Goal: Transaction & Acquisition: Subscribe to service/newsletter

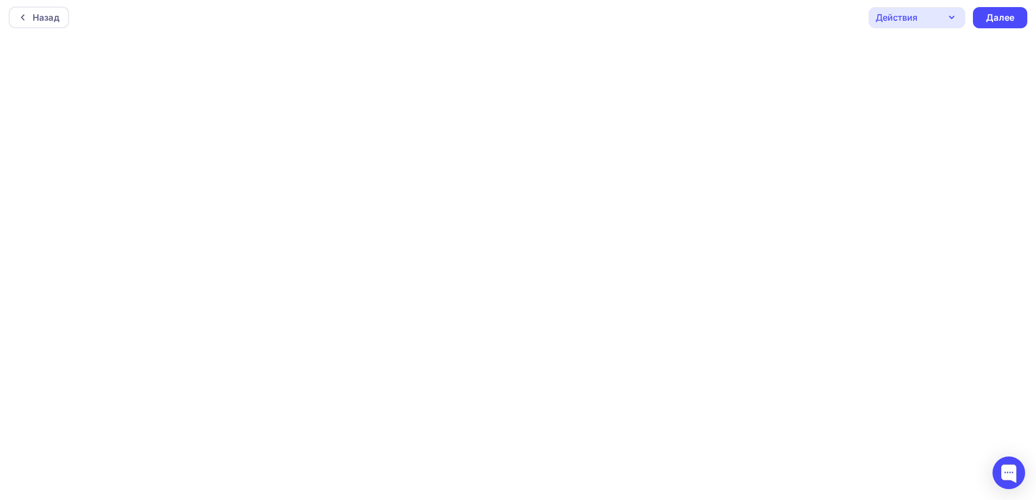
scroll to position [3, 0]
click at [518, 30] on div "Назад Действия Отправить тестовое письмо Предпросмотр Сохранить в Мои шаблоны В…" at bounding box center [518, 16] width 1036 height 39
click at [1018, 20] on div "Далее" at bounding box center [1000, 17] width 54 height 21
click at [939, 14] on div "Действия" at bounding box center [916, 17] width 97 height 21
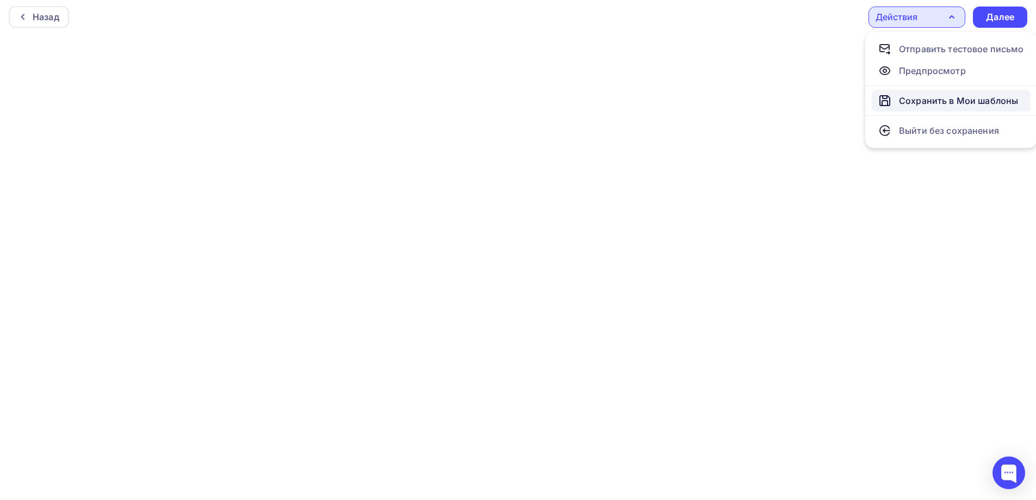
click at [964, 101] on div "Сохранить в Мои шаблоны" at bounding box center [958, 100] width 119 height 13
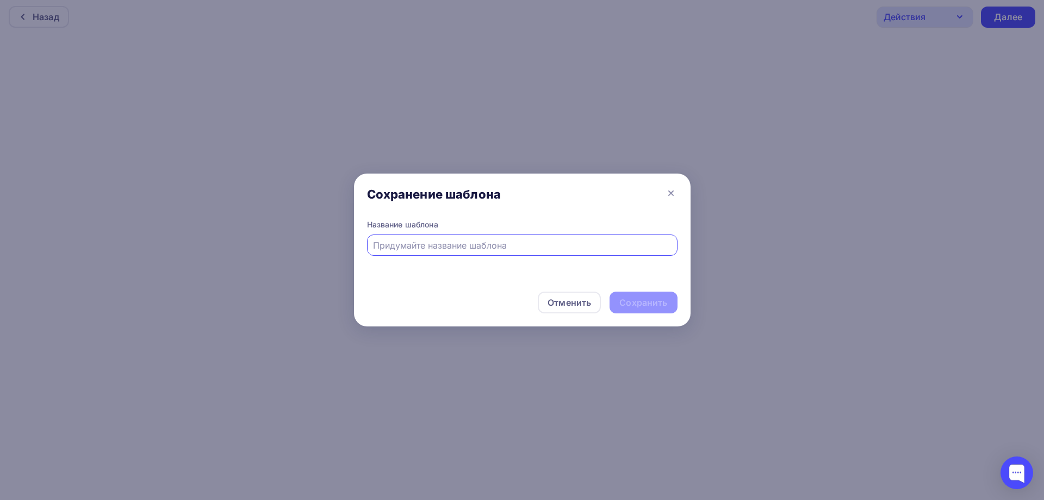
click at [475, 252] on div at bounding box center [522, 244] width 311 height 21
type input "Вебинар"
click at [654, 305] on div "Сохранить" at bounding box center [643, 302] width 48 height 13
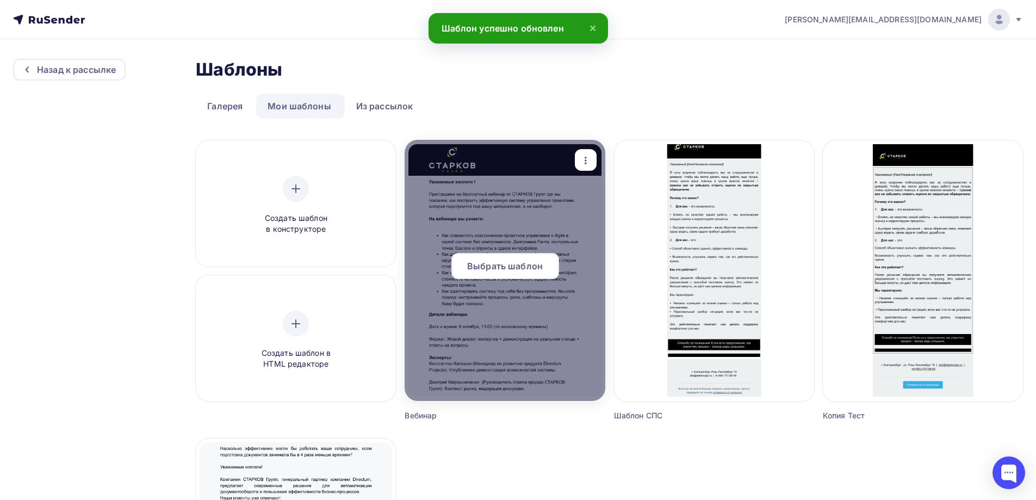
click at [516, 264] on span "Выбрать шаблон" at bounding box center [505, 265] width 76 height 13
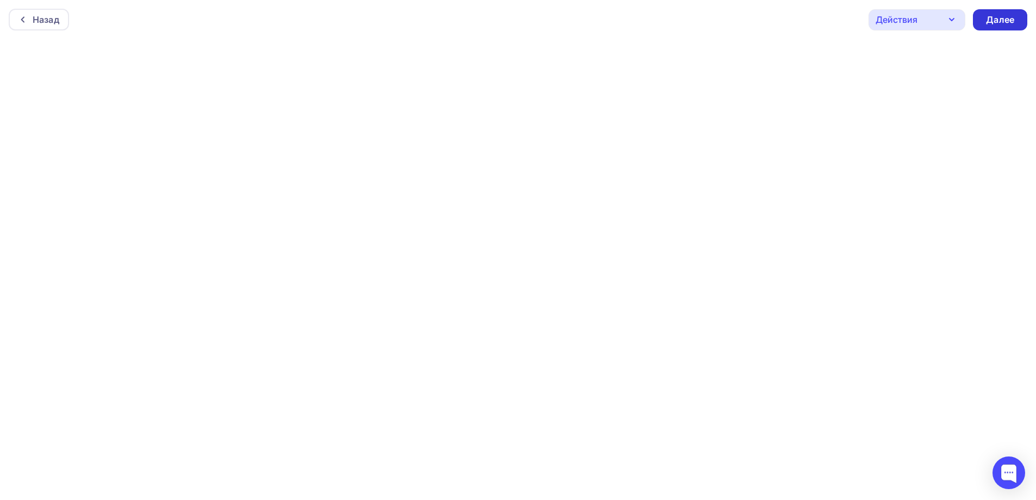
click at [1016, 20] on div "Далее" at bounding box center [1000, 19] width 54 height 21
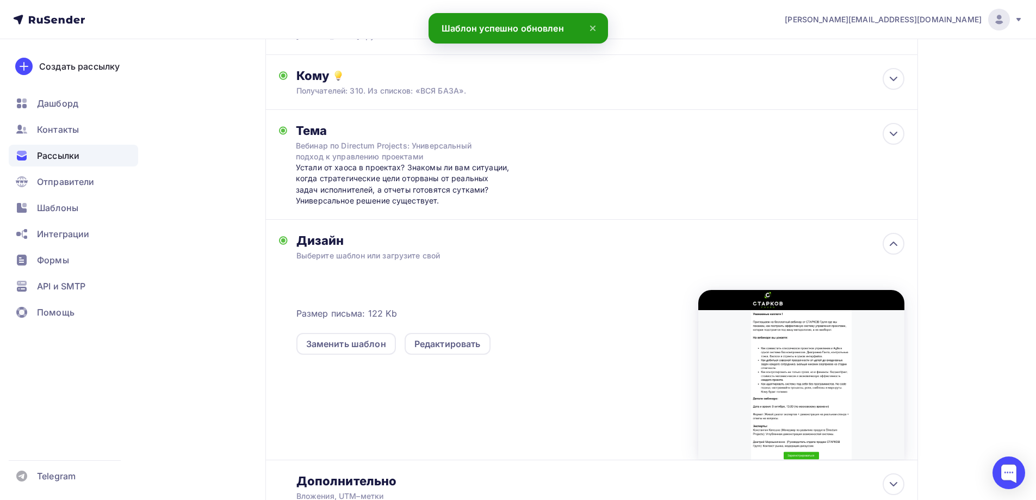
scroll to position [186, 0]
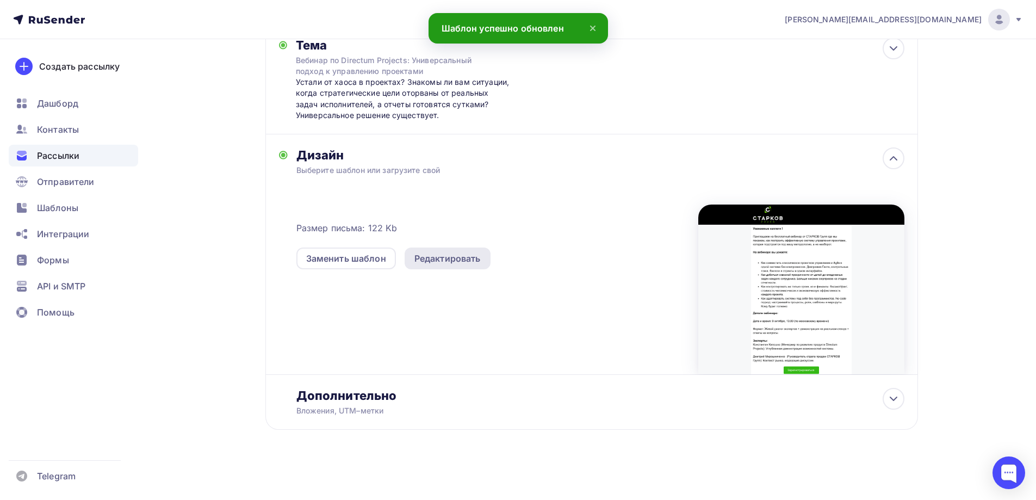
drag, startPoint x: 486, startPoint y: 258, endPoint x: 474, endPoint y: 259, distance: 12.0
click at [481, 259] on div "Редактировать" at bounding box center [448, 258] width 86 height 22
click at [470, 256] on div "Редактировать" at bounding box center [447, 258] width 66 height 13
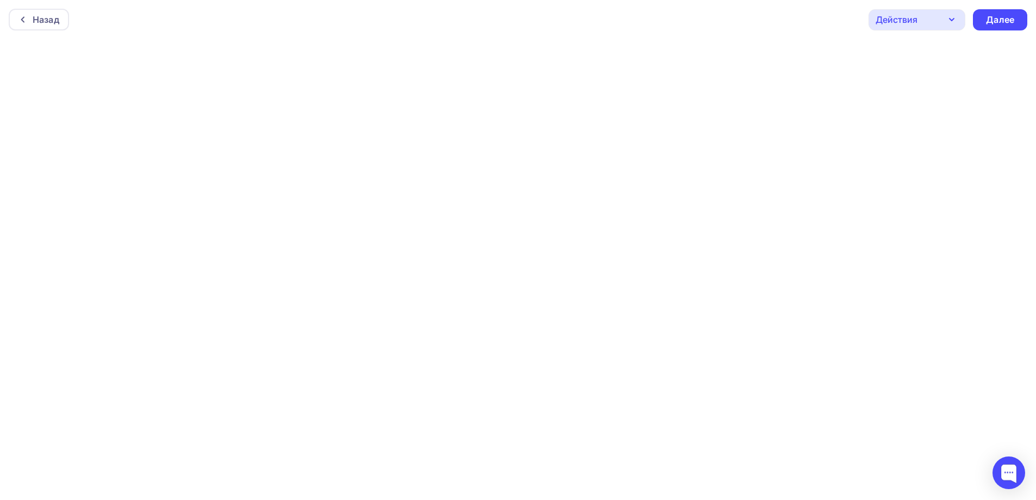
click at [969, 16] on div "Действия Отправить тестовое письмо Предпросмотр Сохранить в Мои шаблоны Выйти б…" at bounding box center [947, 19] width 159 height 21
click at [941, 16] on div "Действия" at bounding box center [916, 19] width 97 height 21
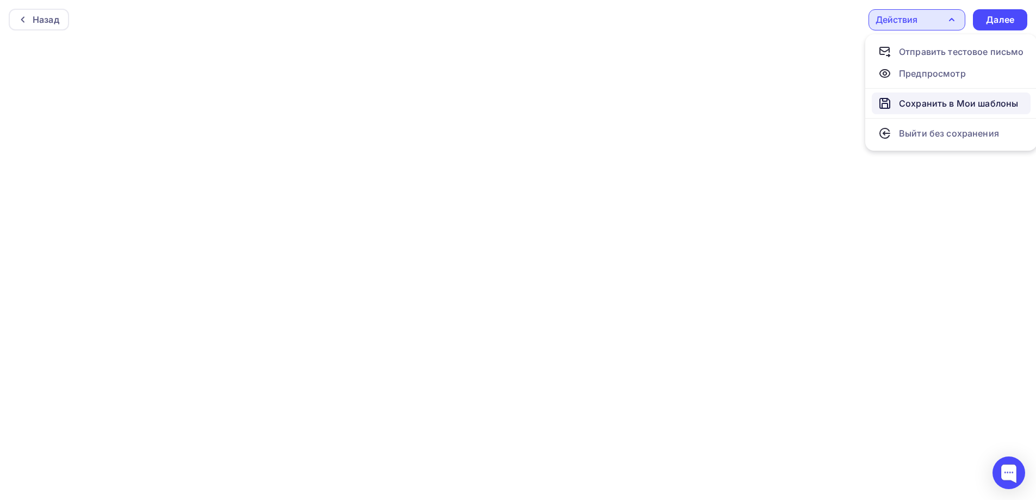
click at [964, 106] on div "Сохранить в Мои шаблоны" at bounding box center [958, 103] width 119 height 13
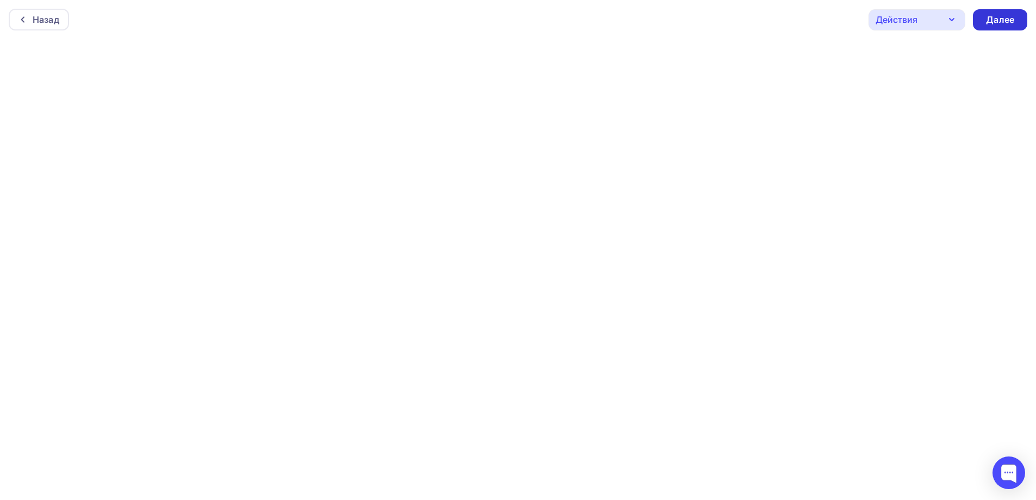
click at [989, 14] on div "Далее" at bounding box center [1000, 20] width 28 height 13
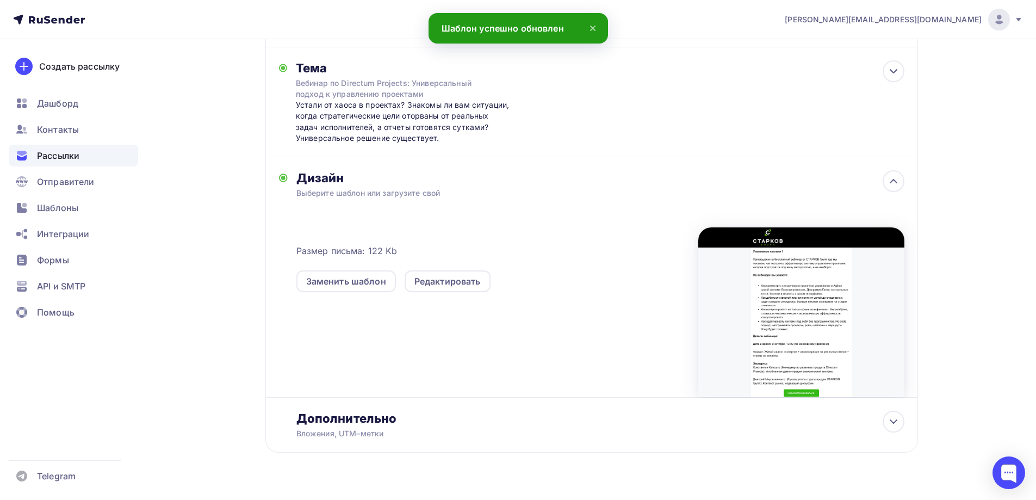
scroll to position [186, 0]
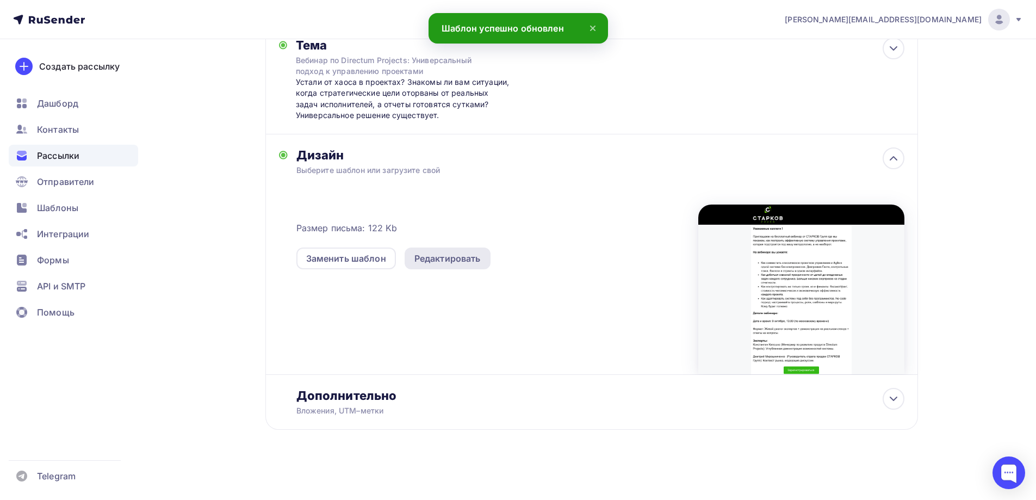
click at [427, 255] on div "Редактировать" at bounding box center [447, 258] width 66 height 13
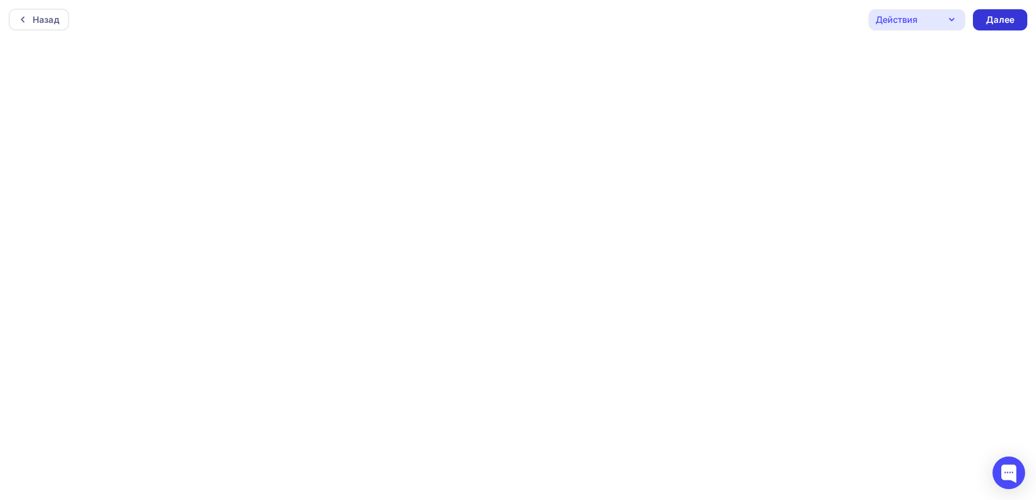
click at [1007, 18] on div "Далее" at bounding box center [1000, 20] width 28 height 13
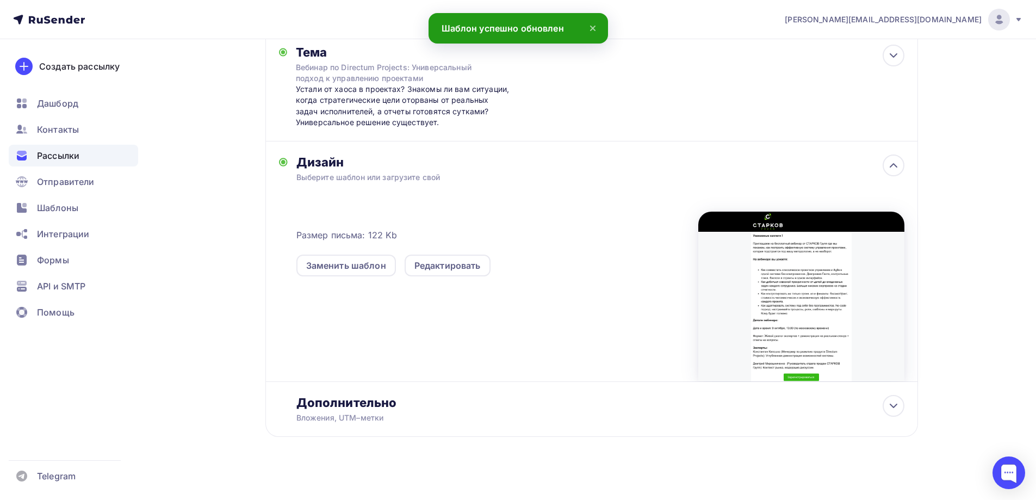
scroll to position [186, 0]
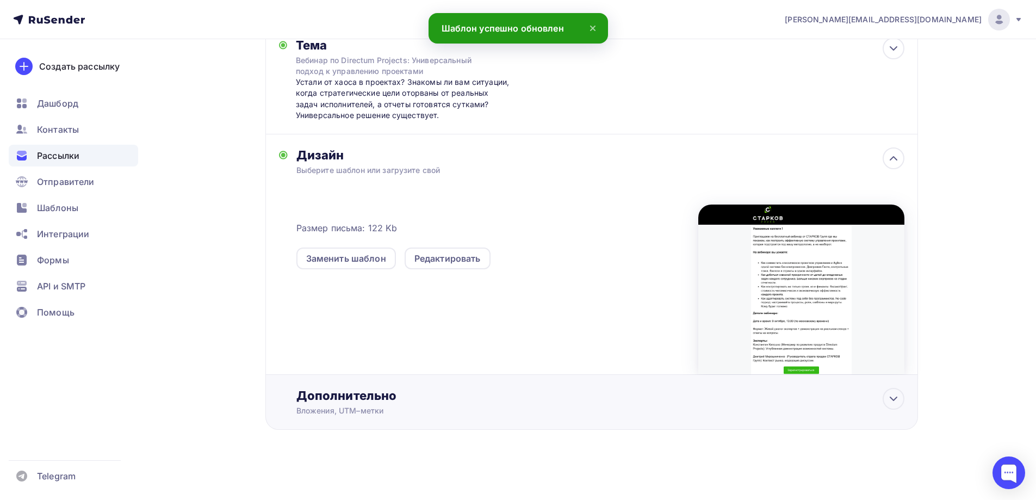
click at [385, 399] on div "Дополнительно" at bounding box center [600, 395] width 608 height 15
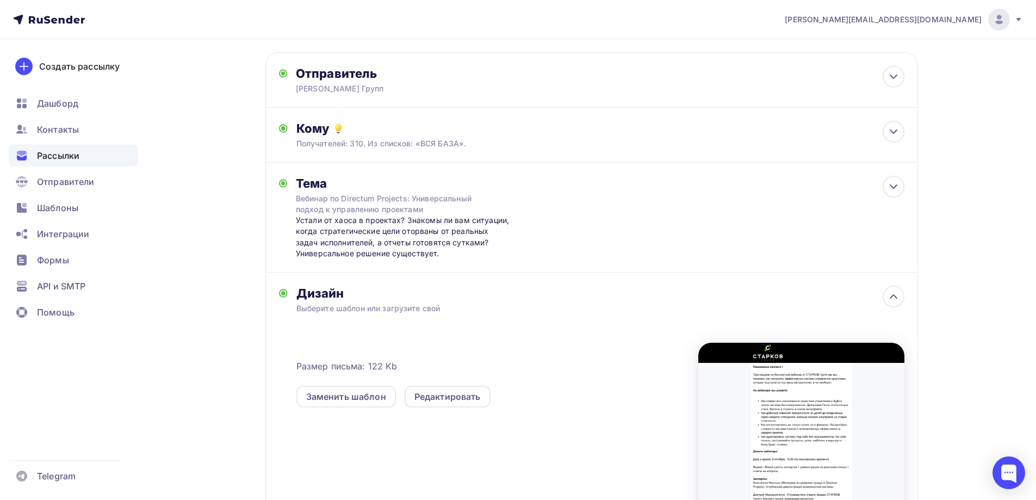
scroll to position [326, 0]
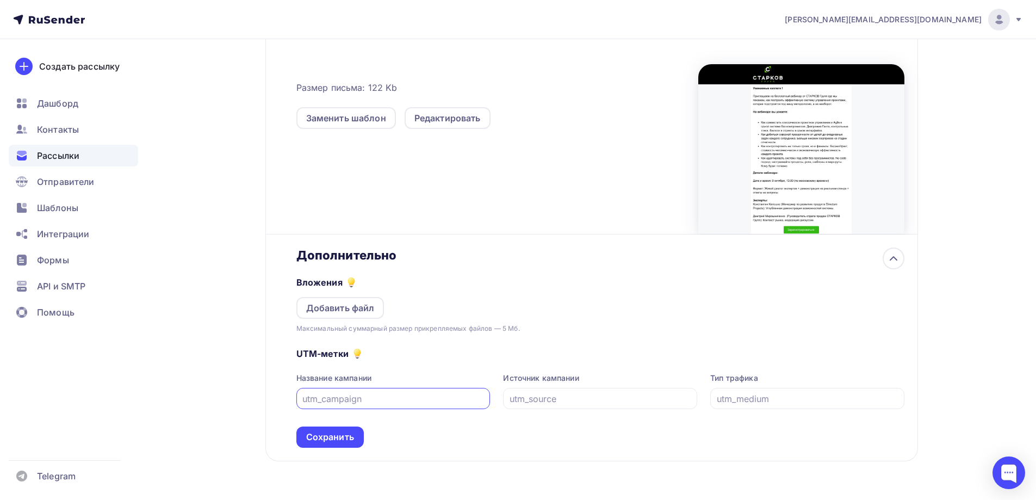
click at [430, 397] on input "text" at bounding box center [393, 398] width 182 height 13
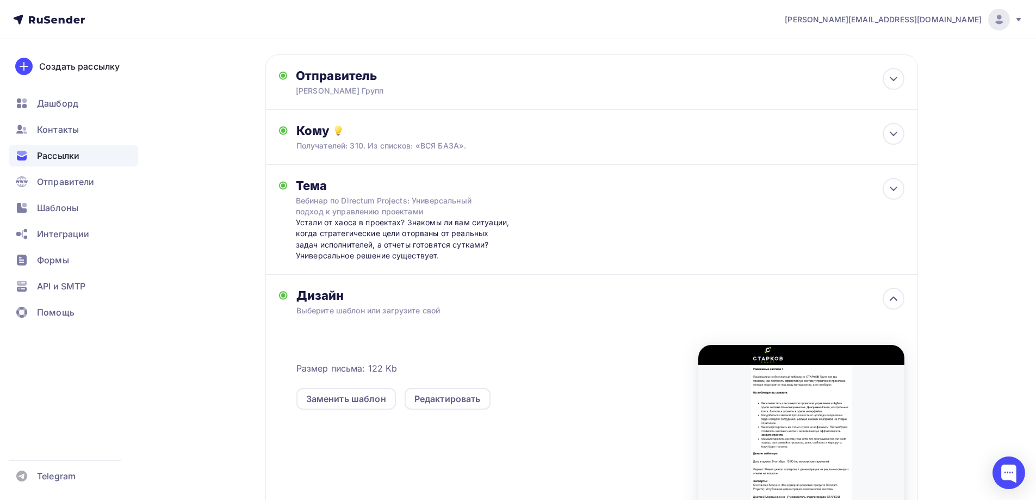
scroll to position [0, 0]
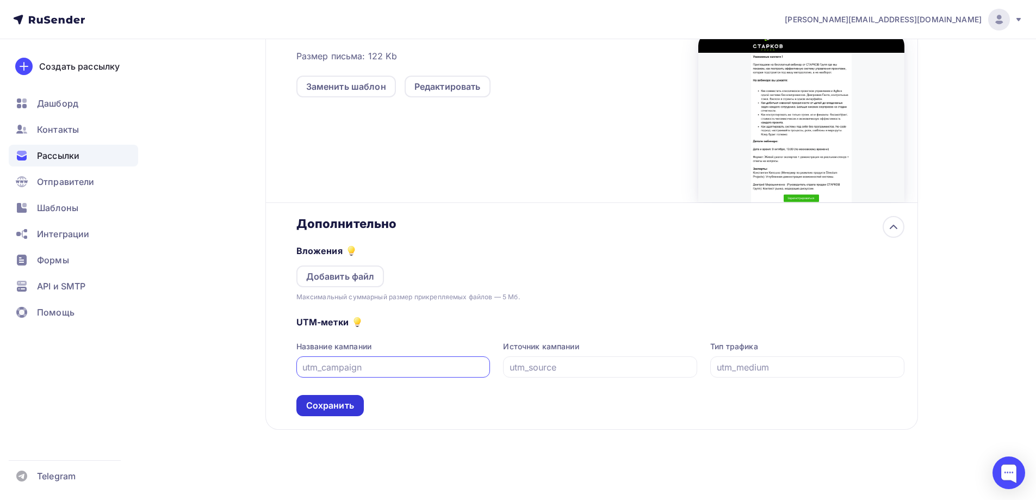
click at [328, 413] on div "Сохранить" at bounding box center [329, 405] width 67 height 21
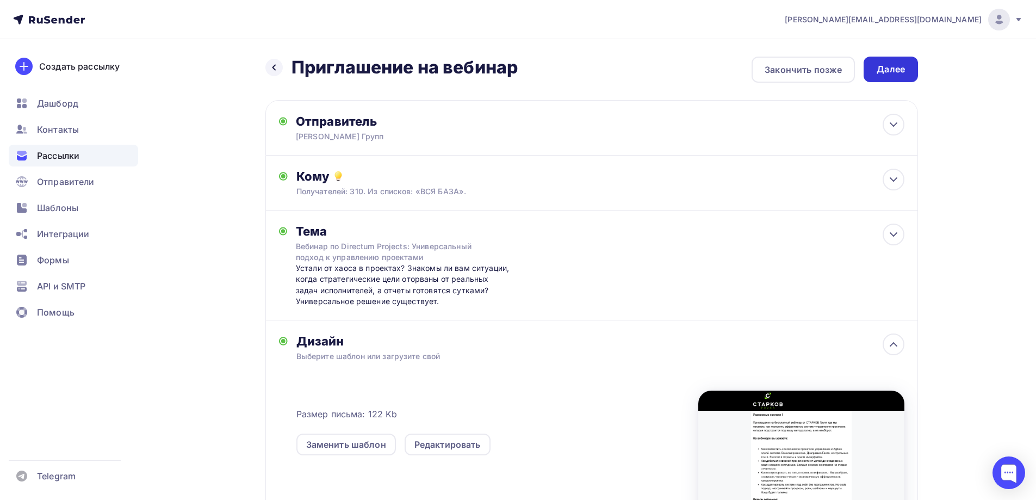
click at [889, 65] on div "Далее" at bounding box center [891, 69] width 28 height 13
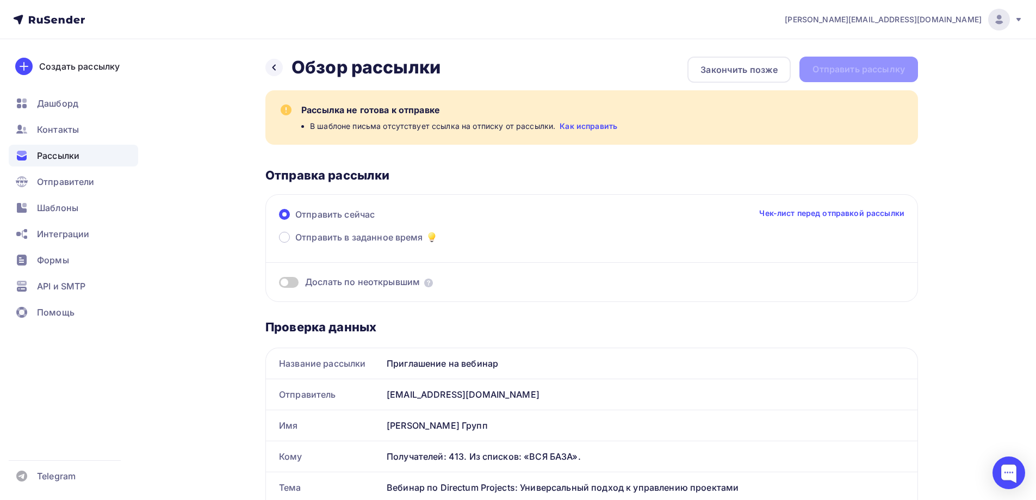
click at [570, 123] on link "Как исправить" at bounding box center [589, 126] width 58 height 11
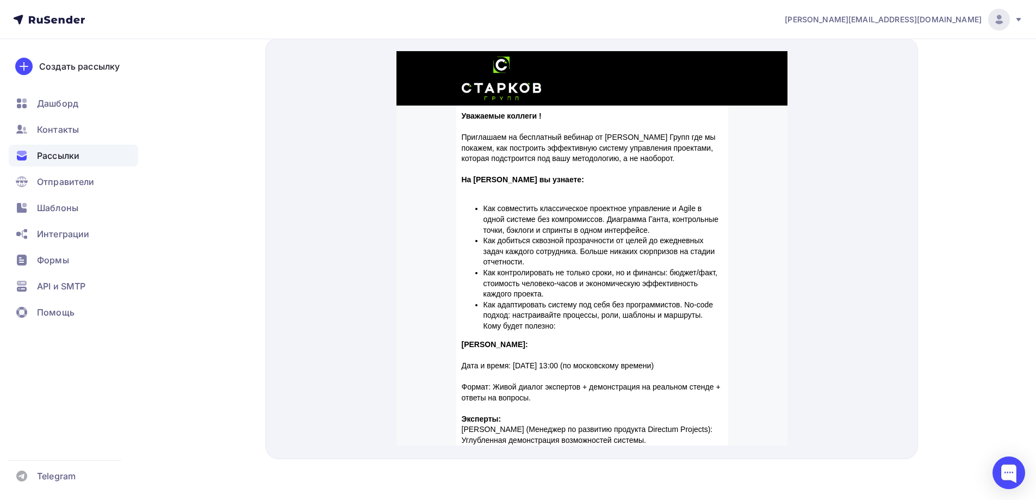
scroll to position [562, 0]
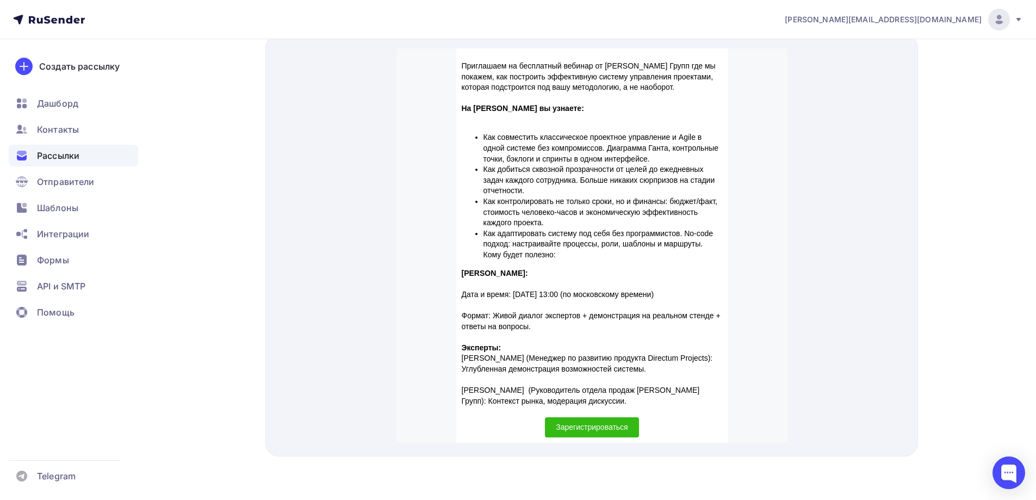
click at [614, 234] on li "Как адаптировать систему под себя без программистов. No-code подход: настраивай…" at bounding box center [602, 231] width 239 height 32
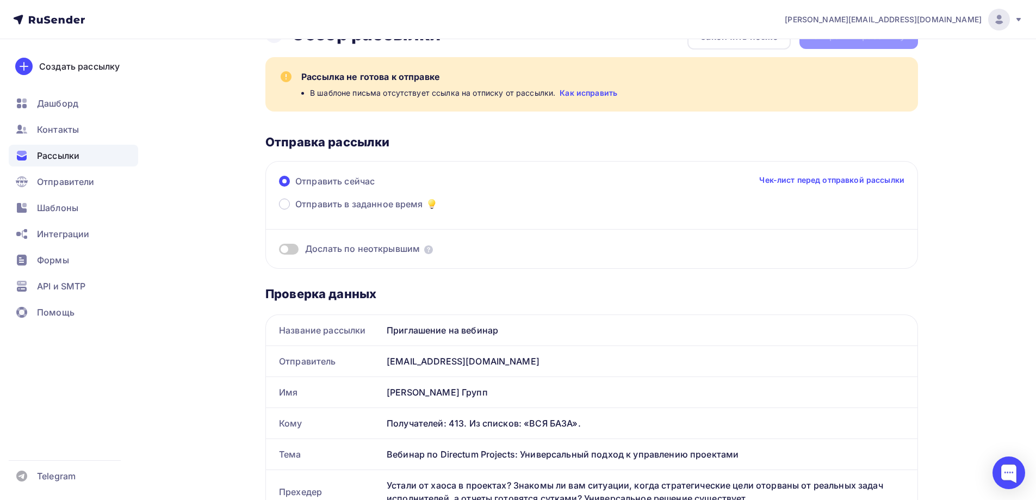
scroll to position [0, 0]
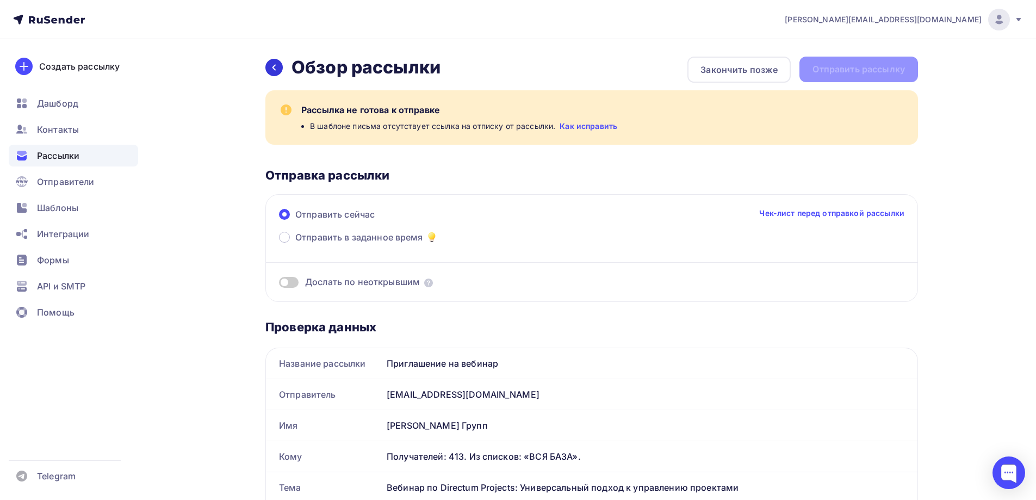
click at [270, 69] on icon at bounding box center [274, 67] width 9 height 9
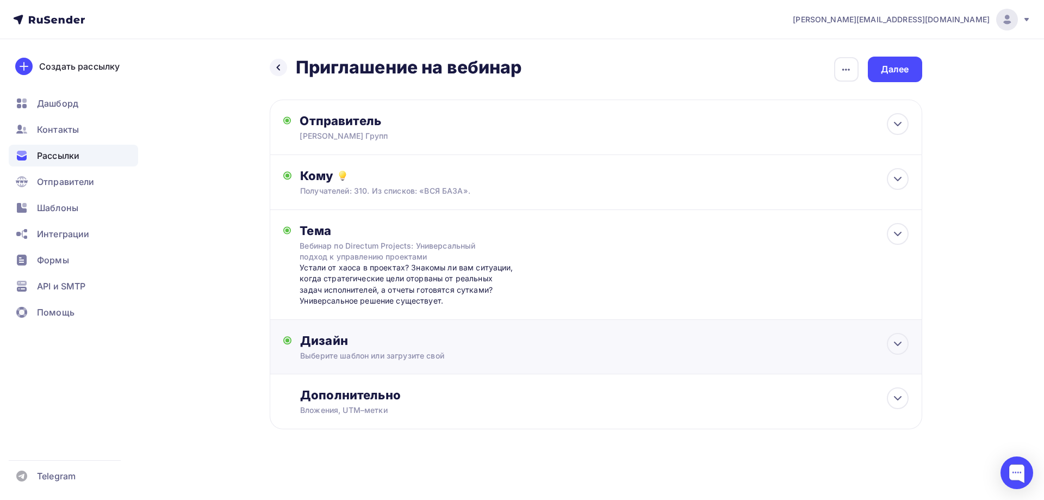
click at [572, 334] on div "Дизайн" at bounding box center [604, 340] width 608 height 15
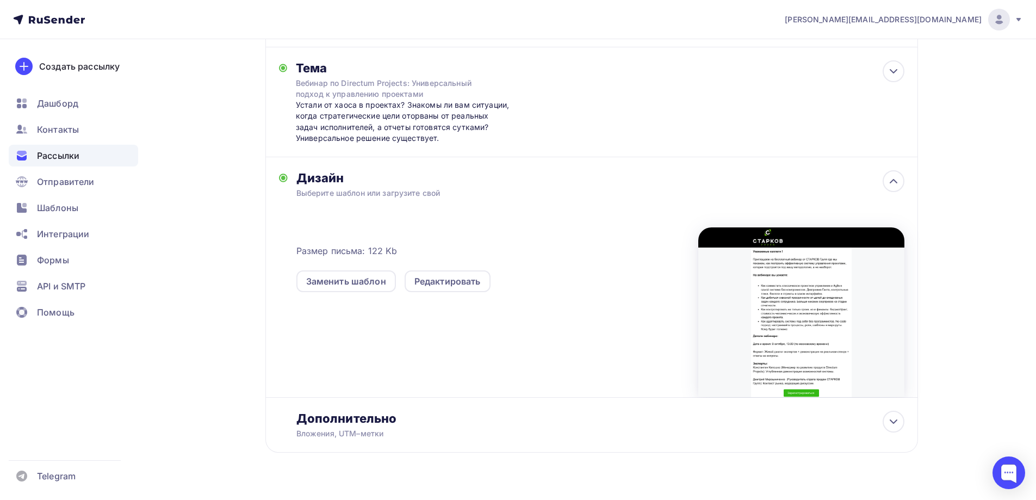
scroll to position [184, 0]
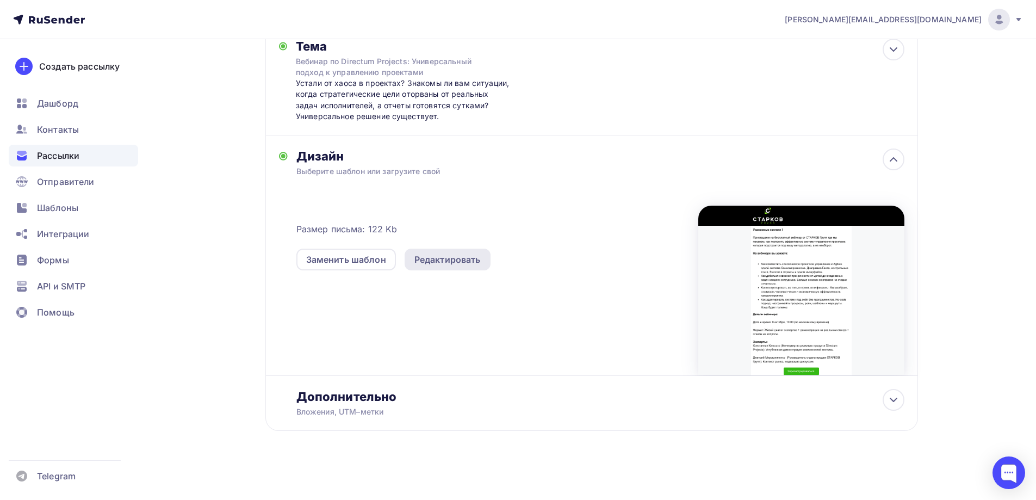
click at [435, 265] on div "Редактировать" at bounding box center [447, 259] width 66 height 13
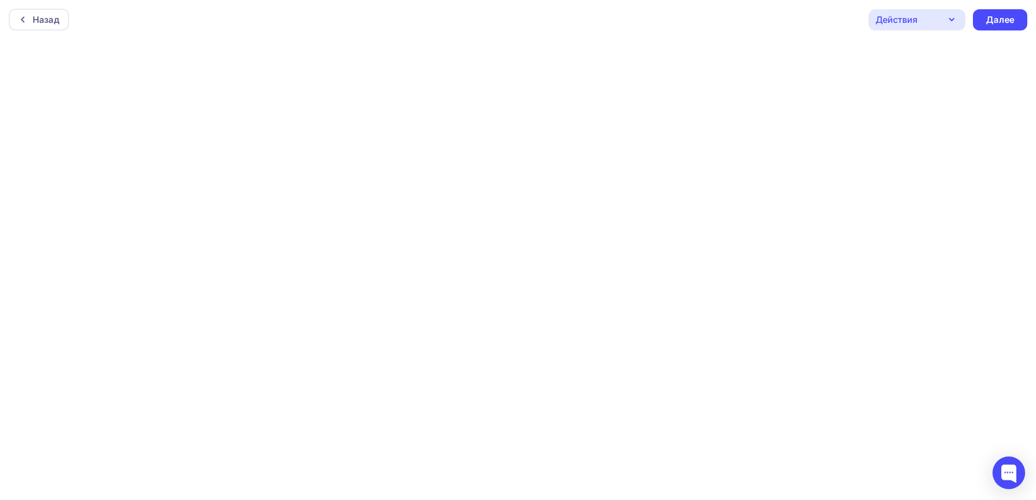
scroll to position [3, 0]
click at [951, 13] on icon "button" at bounding box center [951, 16] width 13 height 13
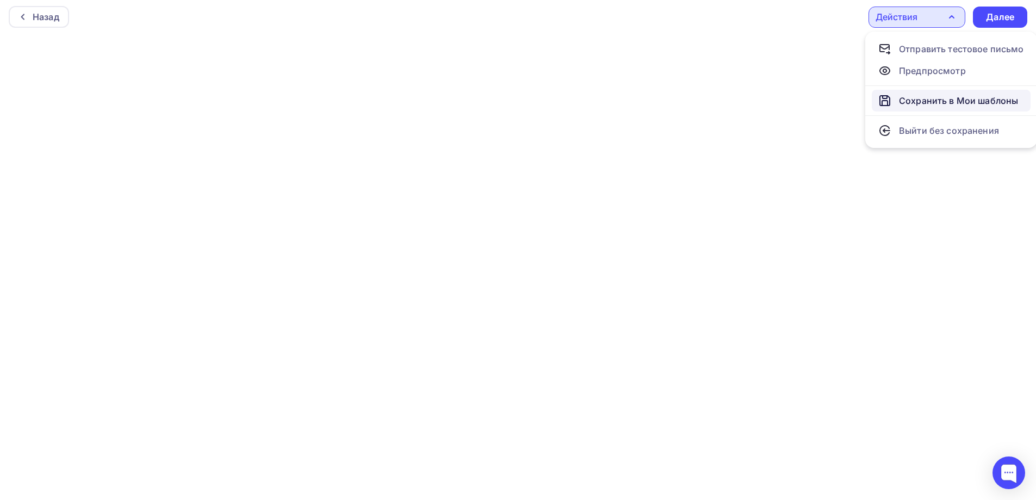
click at [946, 97] on div "Сохранить в Мои шаблоны" at bounding box center [958, 100] width 119 height 13
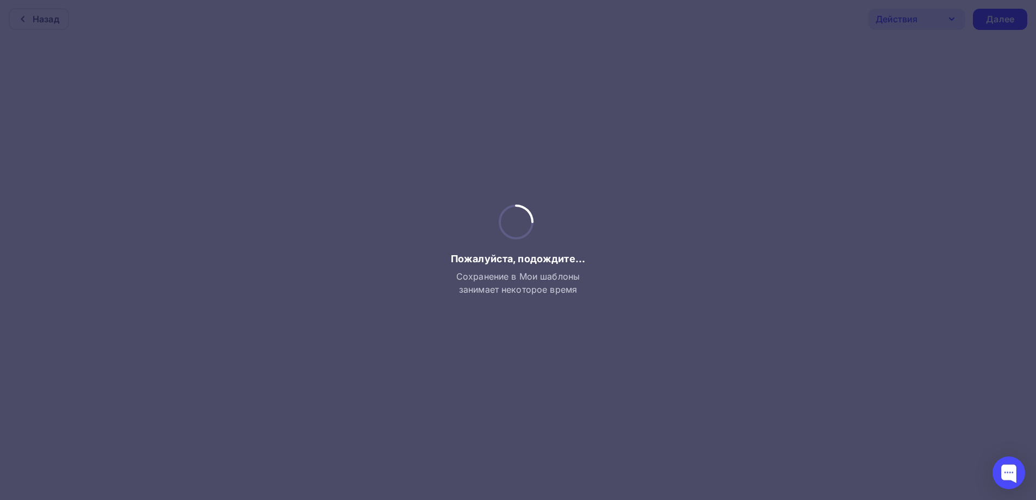
scroll to position [0, 0]
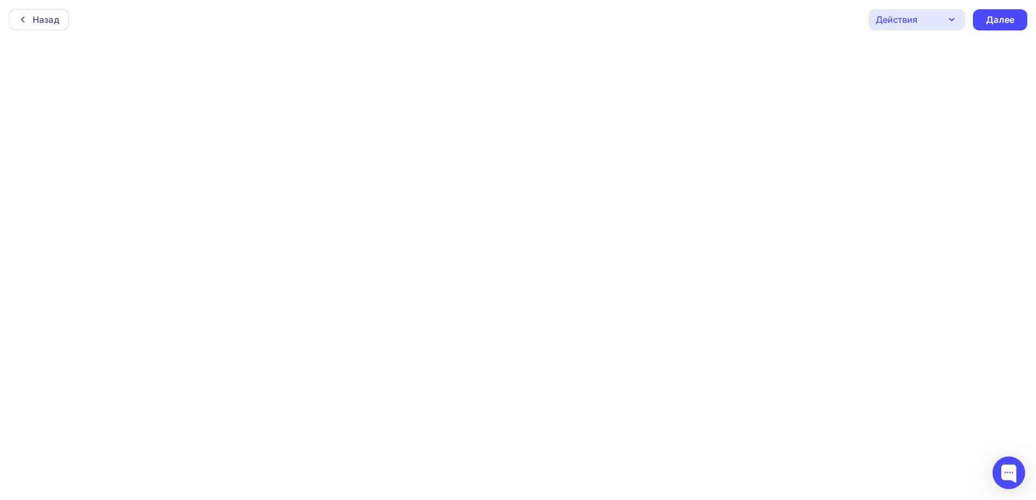
click at [892, 3] on div "Назад Действия Отправить тестовое письмо Предпросмотр Сохранить в Мои шаблоны В…" at bounding box center [518, 19] width 1036 height 39
click at [914, 17] on div "Действия" at bounding box center [897, 19] width 42 height 13
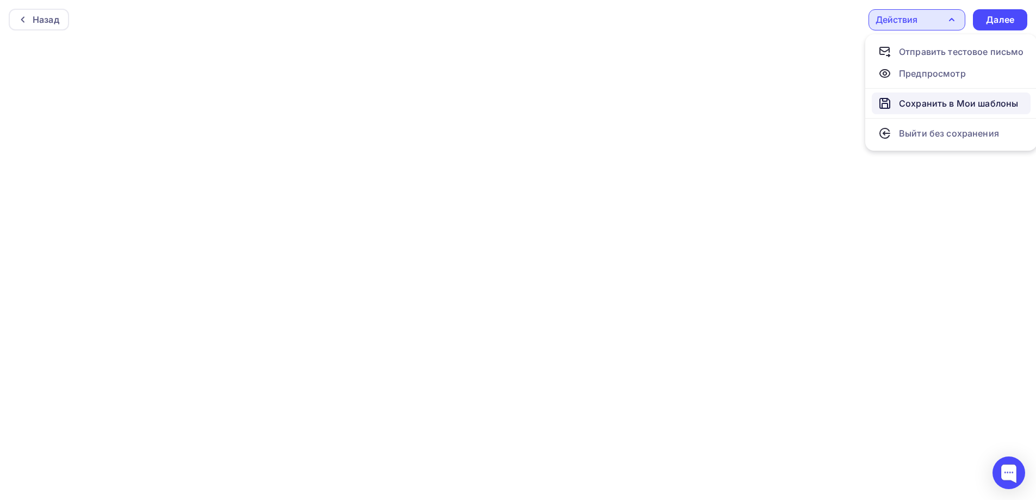
click at [938, 107] on div "Сохранить в Мои шаблоны" at bounding box center [958, 103] width 119 height 13
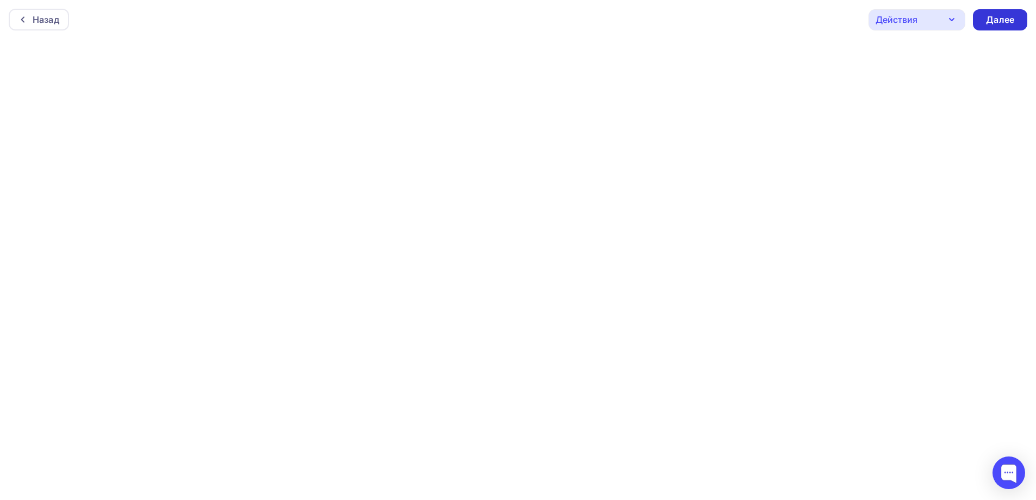
click at [995, 27] on div "Далее" at bounding box center [1000, 19] width 54 height 21
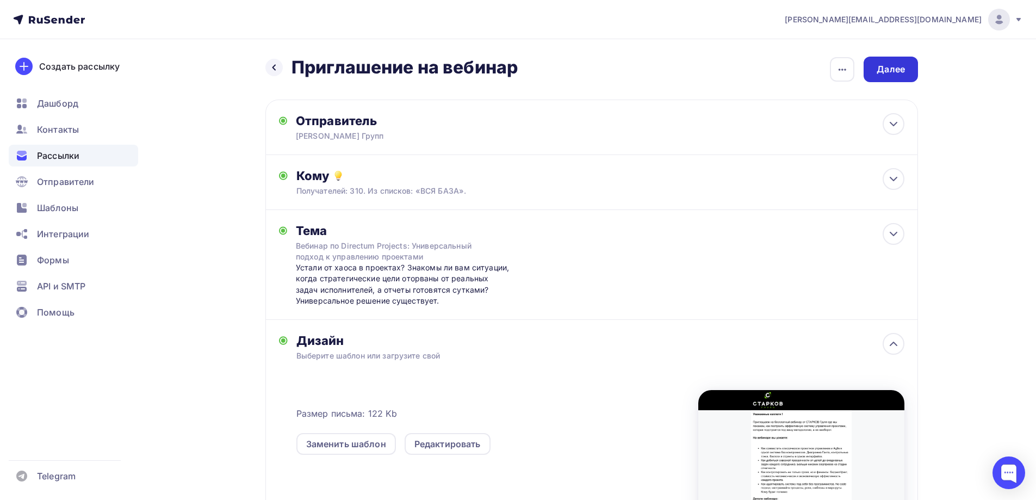
click at [893, 64] on div "Далее" at bounding box center [891, 69] width 28 height 13
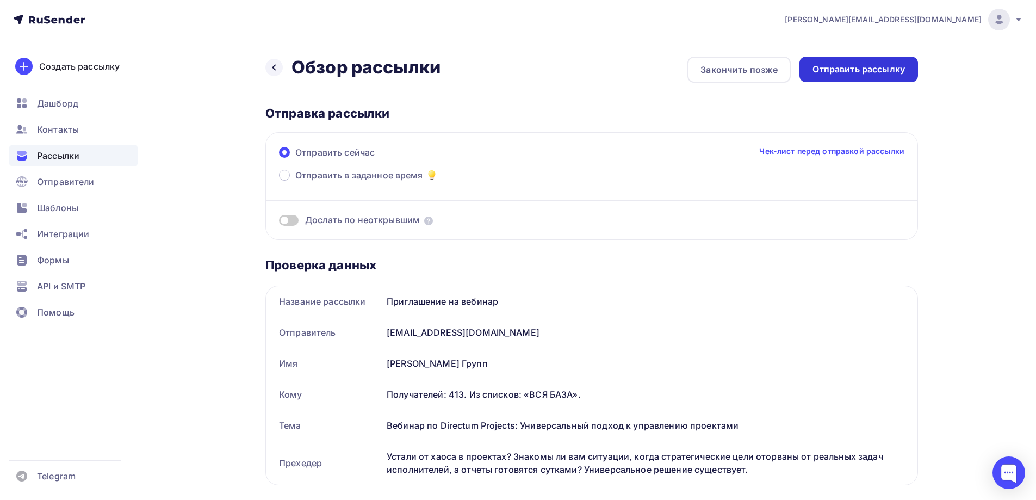
click at [906, 61] on div "Отправить рассылку" at bounding box center [858, 70] width 119 height 26
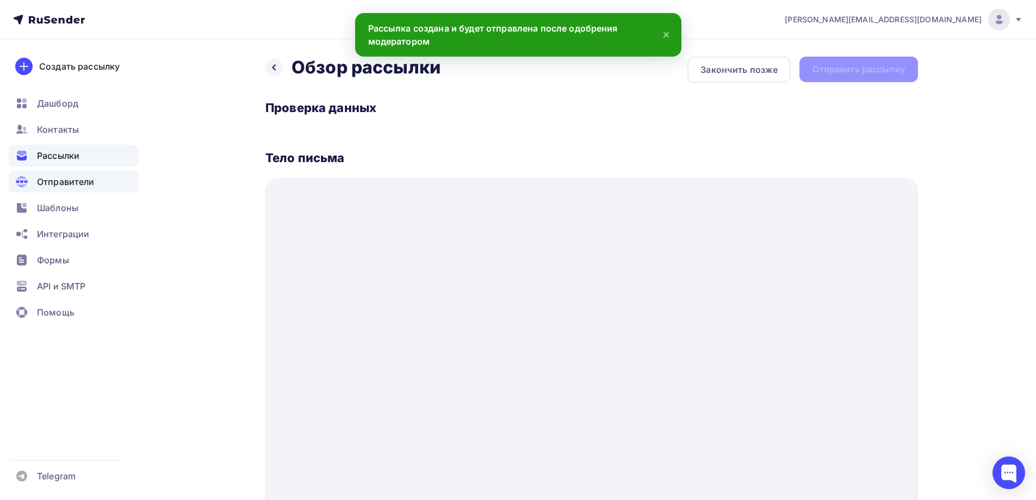
click at [73, 184] on span "Отправители" at bounding box center [66, 181] width 58 height 13
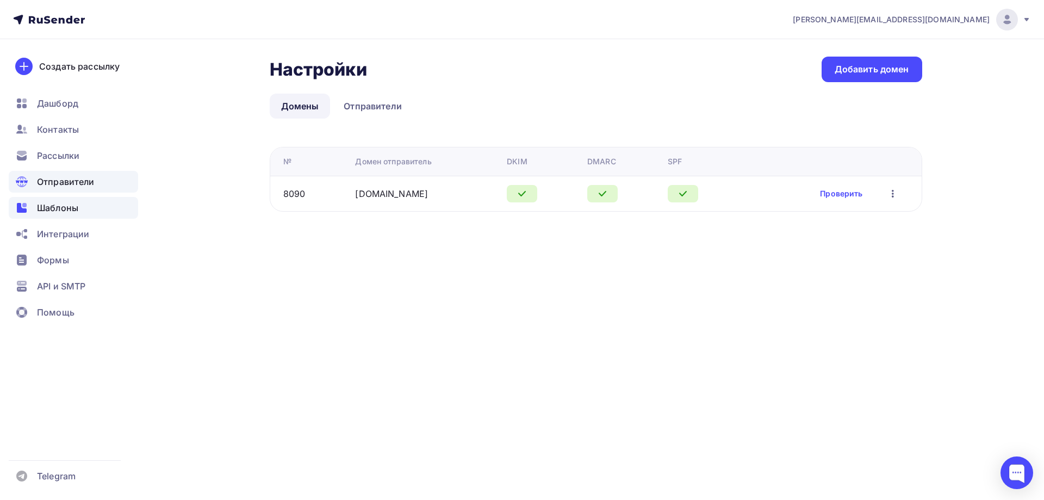
click at [60, 204] on span "Шаблоны" at bounding box center [57, 207] width 41 height 13
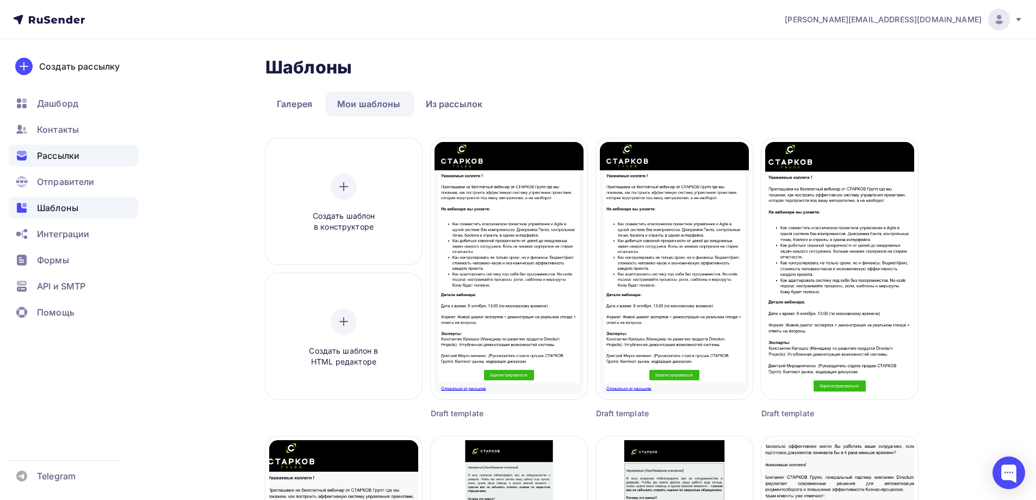
click at [61, 158] on span "Рассылки" at bounding box center [58, 155] width 42 height 13
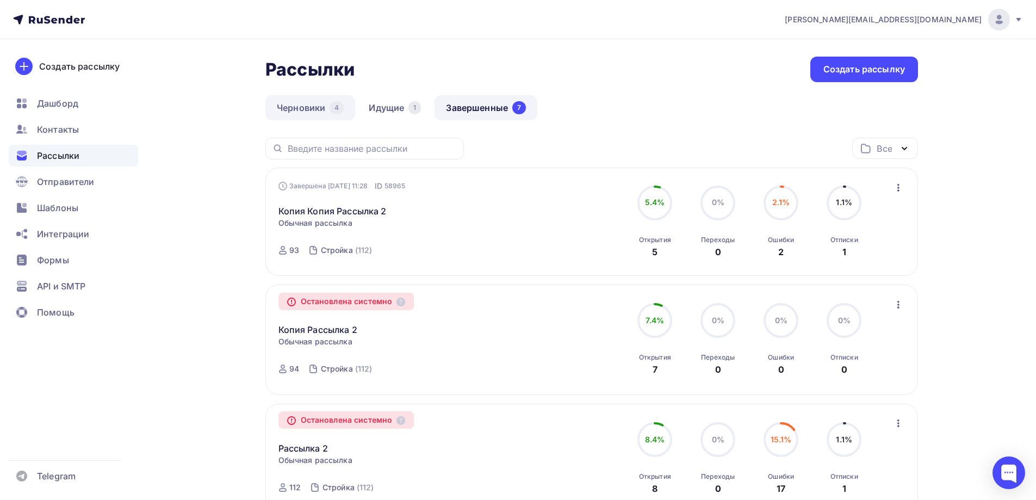
click at [292, 110] on link "Черновики 4" at bounding box center [310, 107] width 90 height 25
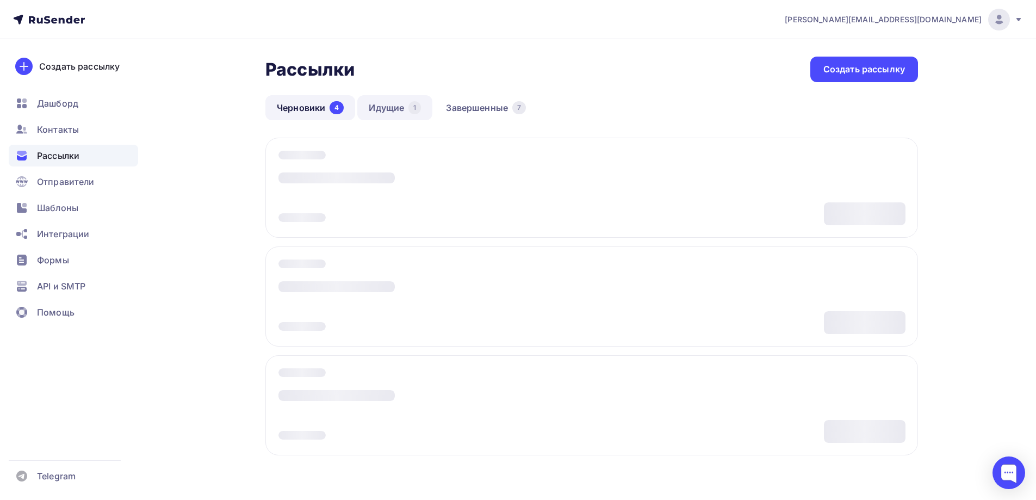
click at [405, 109] on link "Идущие 1" at bounding box center [394, 107] width 75 height 25
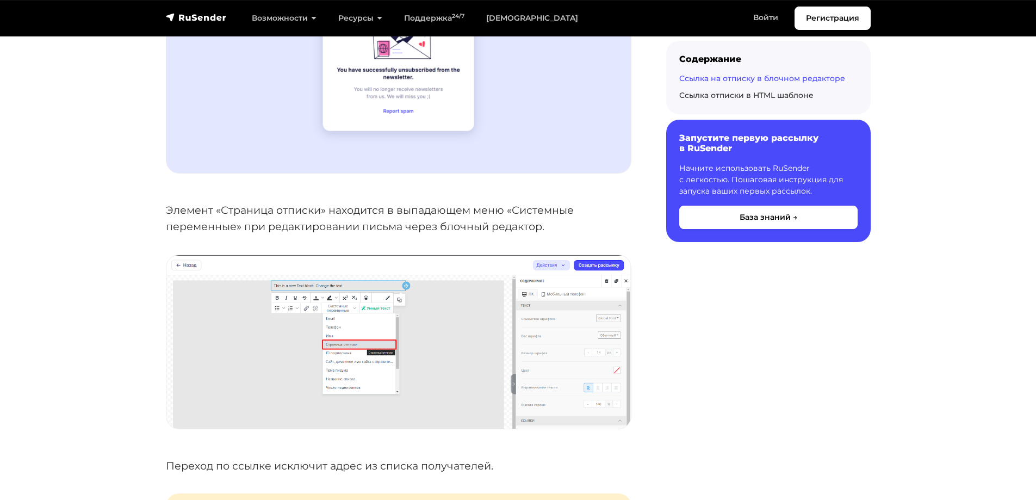
scroll to position [979, 0]
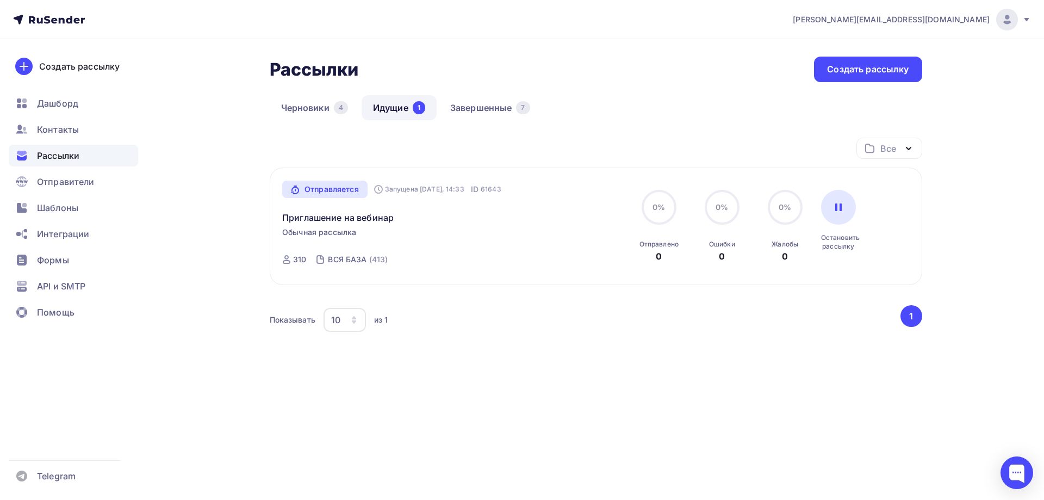
click at [961, 198] on div "Рассылки Рассылки Создать рассылку Черновики 4 Идущие 1 Завершенные 7 Идущие 1 …" at bounding box center [522, 241] width 891 height 404
click at [693, 407] on div "Рассылки Рассылки Создать рассылку Черновики 4 Идущие 1 Завершенные 7 Идущие 1 …" at bounding box center [522, 241] width 891 height 404
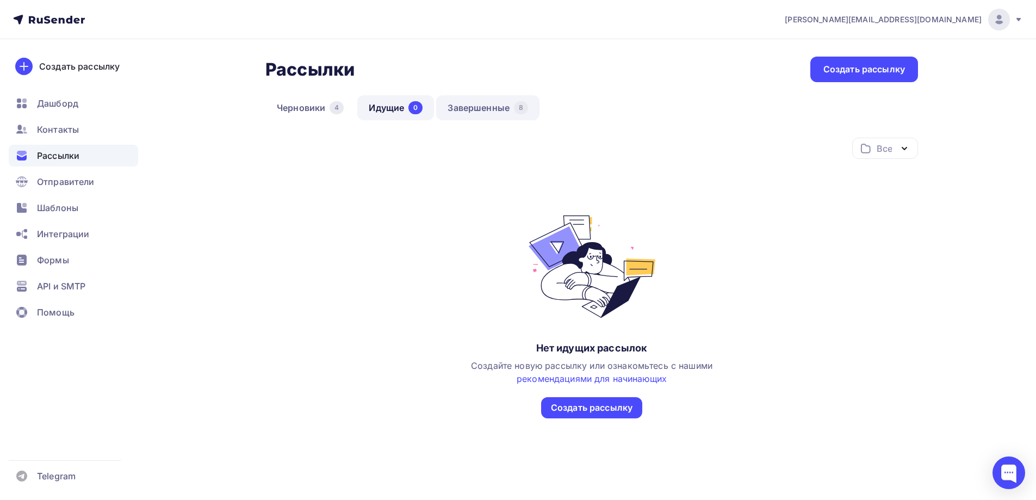
click at [483, 108] on link "Завершенные 8" at bounding box center [487, 107] width 103 height 25
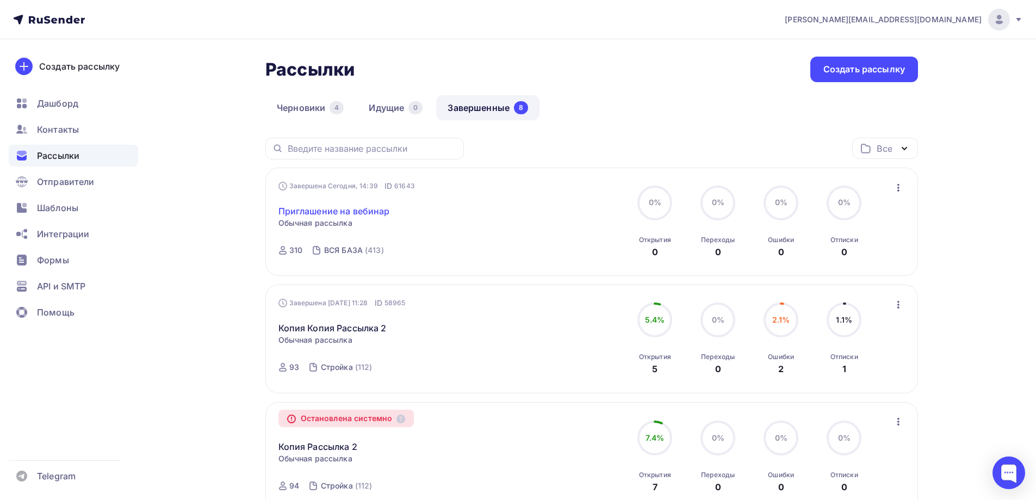
click at [363, 209] on link "Приглашение на вебинар" at bounding box center [333, 210] width 111 height 13
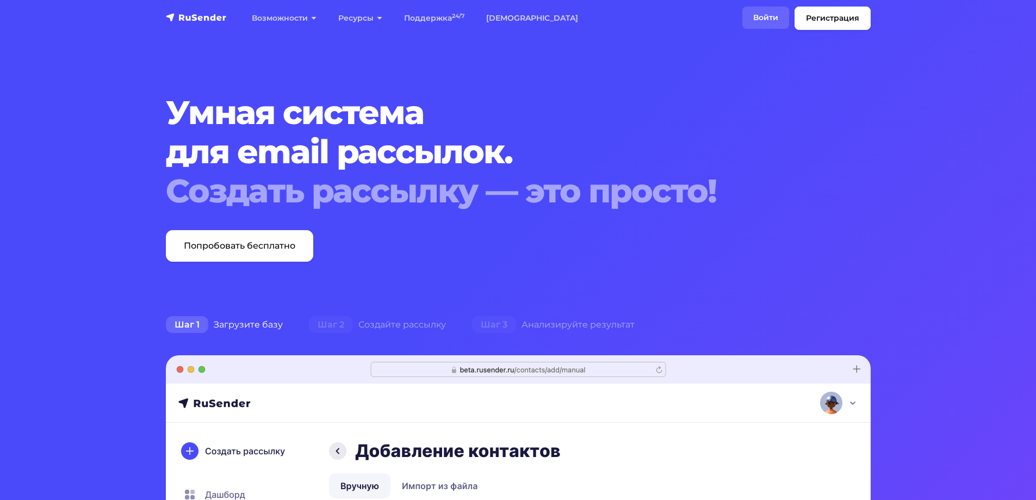
click at [776, 15] on link "Войти" at bounding box center [765, 18] width 47 height 22
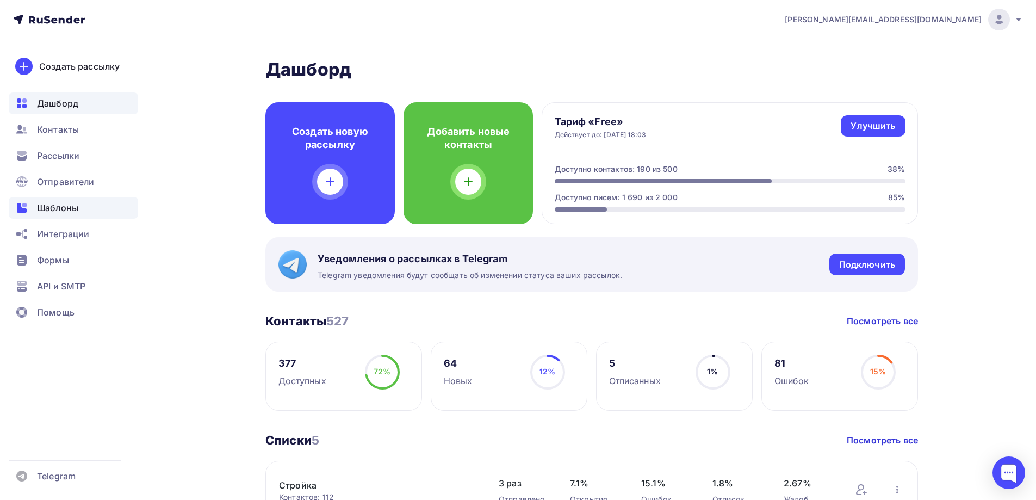
click at [68, 208] on span "Шаблоны" at bounding box center [57, 207] width 41 height 13
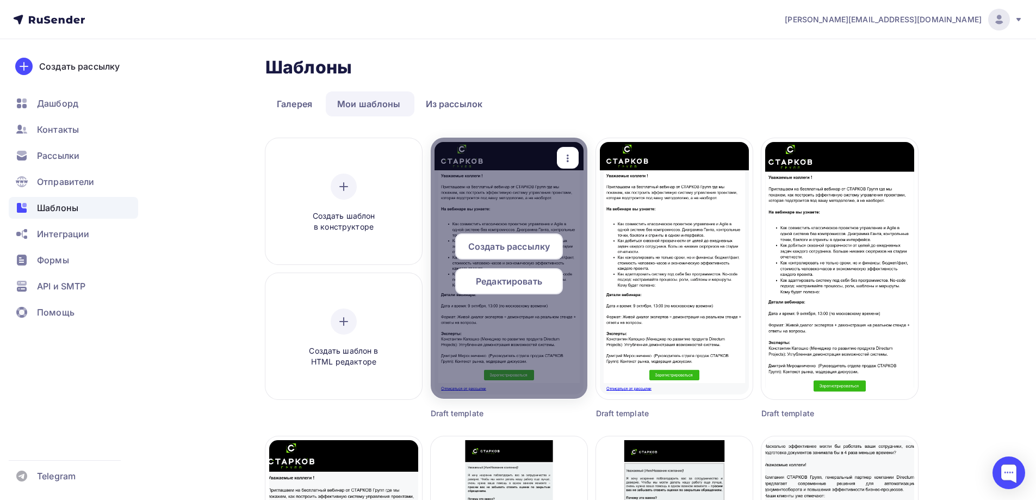
click at [503, 284] on span "Редактировать" at bounding box center [509, 281] width 66 height 13
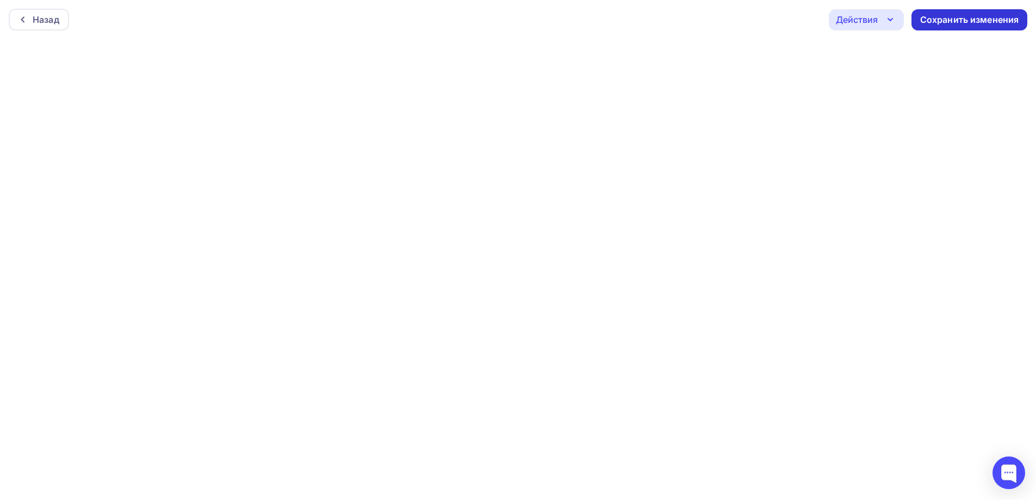
click at [971, 22] on div "Сохранить изменения" at bounding box center [969, 20] width 99 height 13
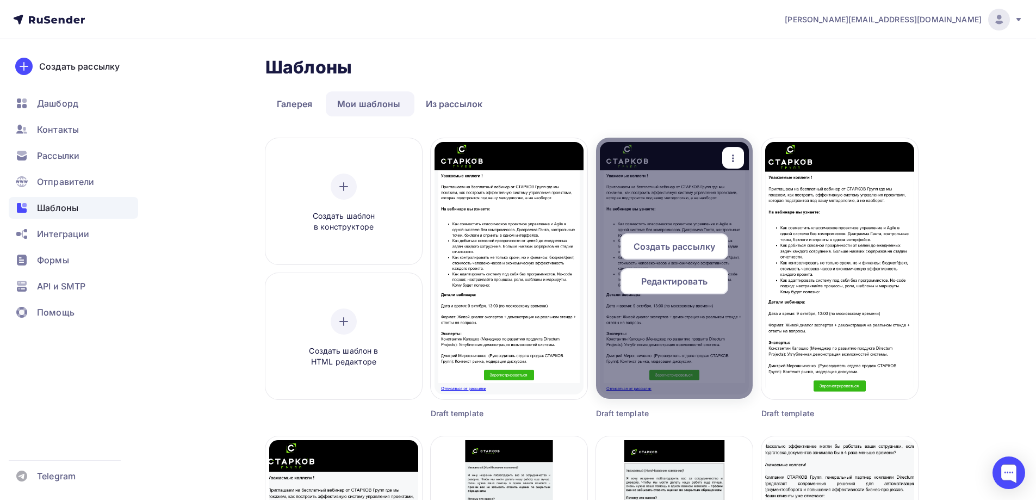
click at [731, 155] on icon "button" at bounding box center [733, 158] width 13 height 13
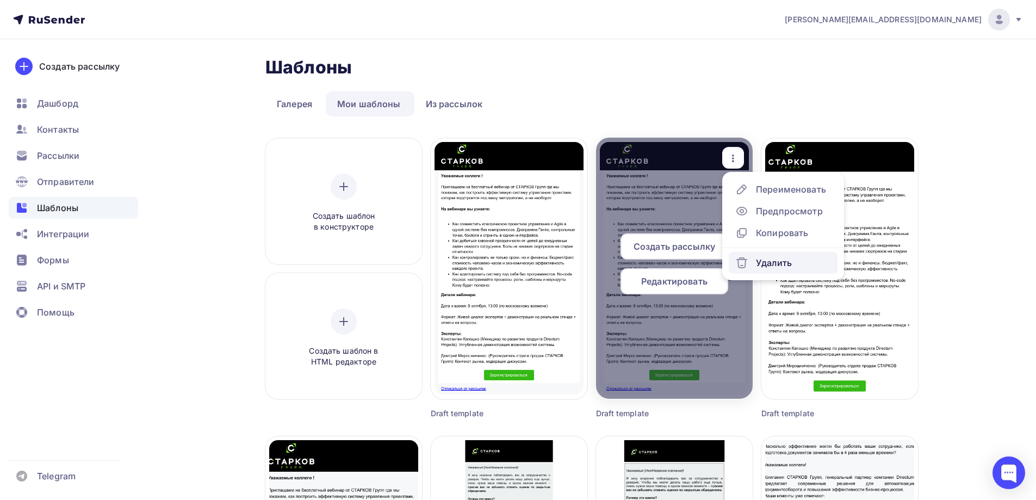
click at [789, 266] on div "Удалить" at bounding box center [774, 262] width 36 height 13
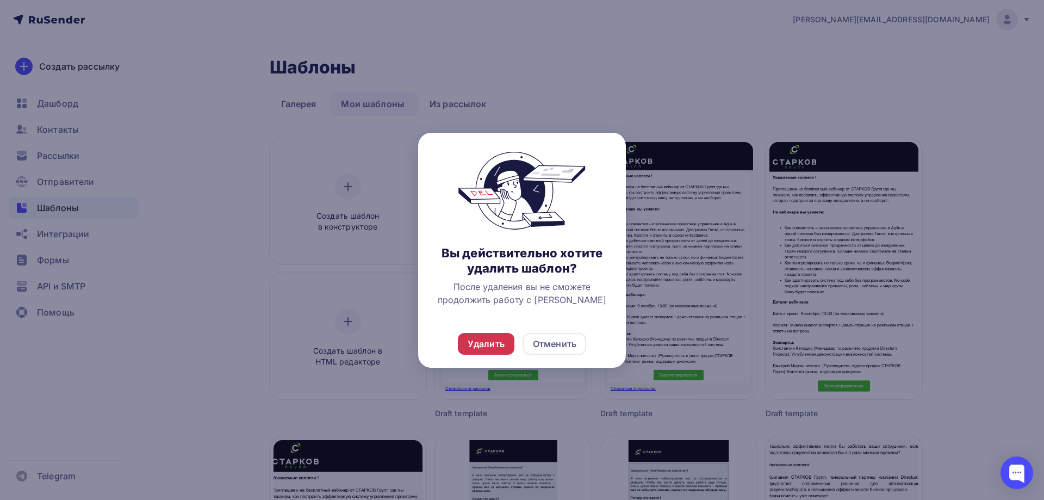
click at [498, 344] on div "Удалить" at bounding box center [486, 343] width 37 height 13
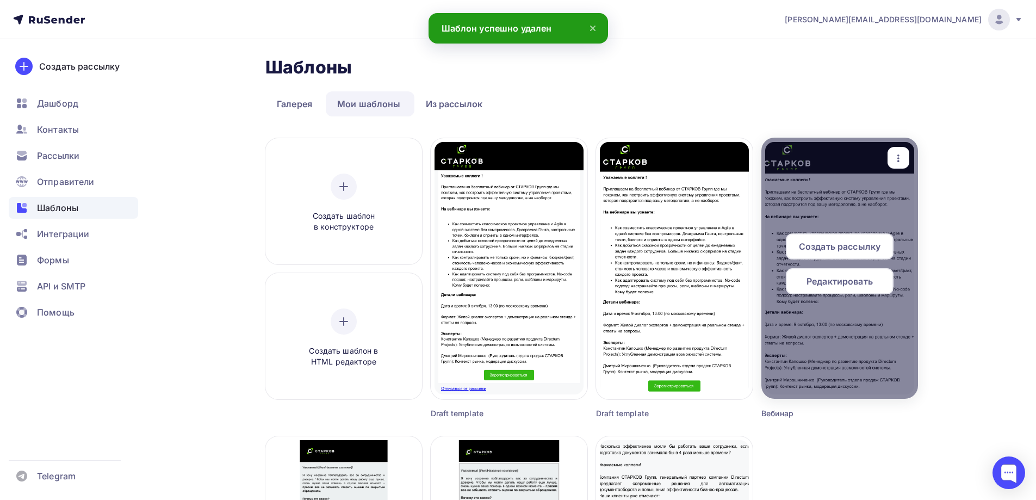
click at [894, 160] on icon "button" at bounding box center [898, 158] width 13 height 13
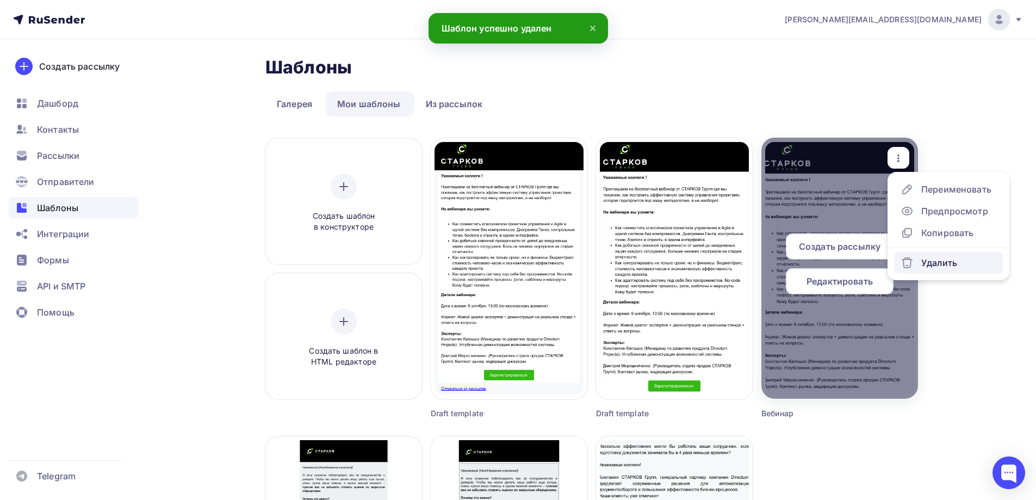
click at [920, 262] on div "Удалить" at bounding box center [929, 262] width 57 height 13
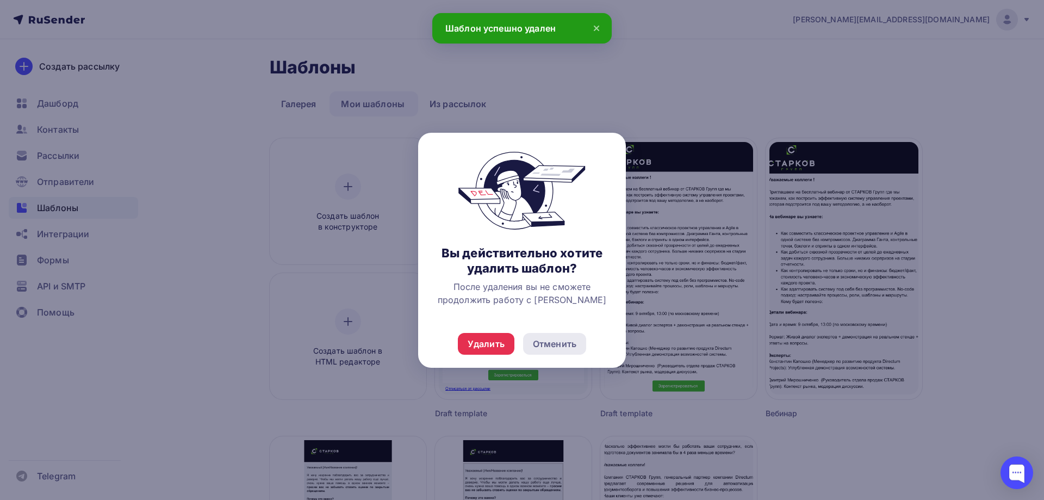
drag, startPoint x: 563, startPoint y: 346, endPoint x: 798, endPoint y: 310, distance: 237.2
click at [564, 346] on div "Отменить" at bounding box center [555, 343] width 44 height 13
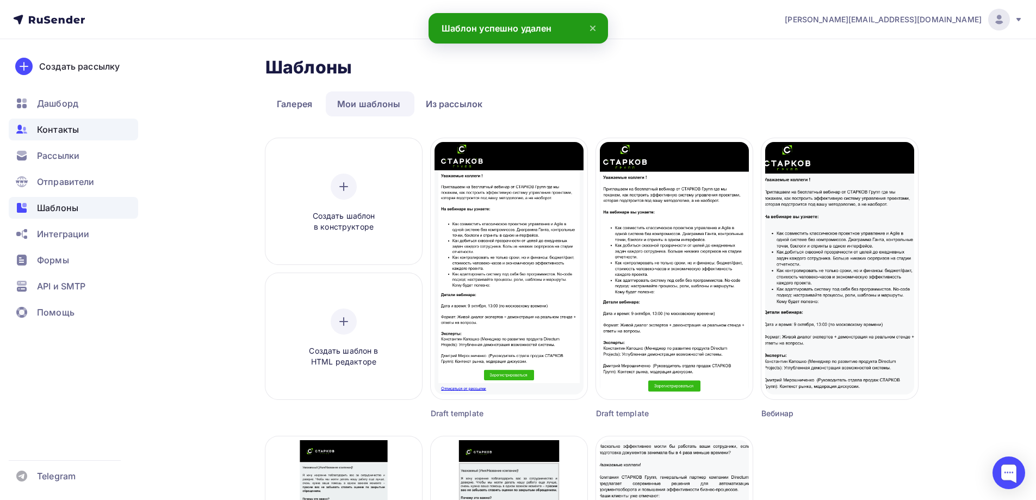
click at [55, 130] on span "Контакты" at bounding box center [58, 129] width 42 height 13
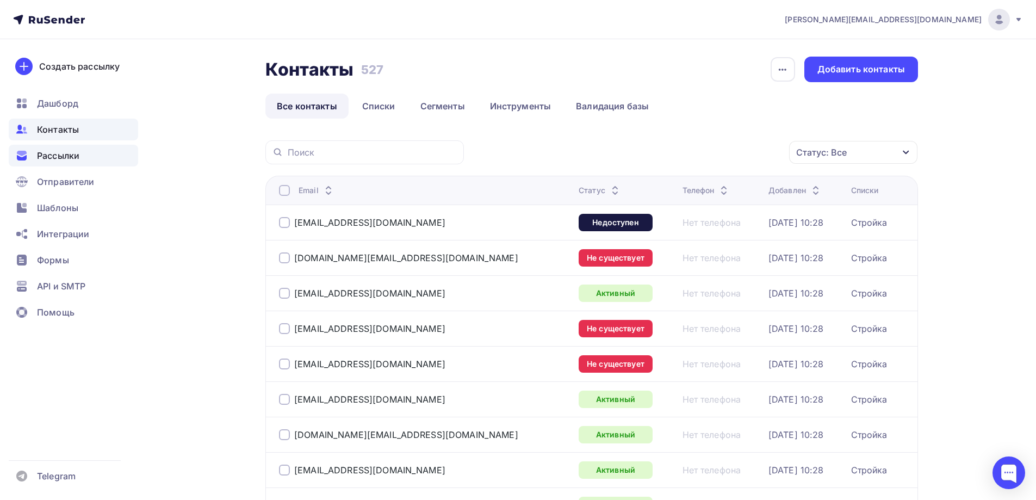
click at [61, 158] on span "Рассылки" at bounding box center [58, 155] width 42 height 13
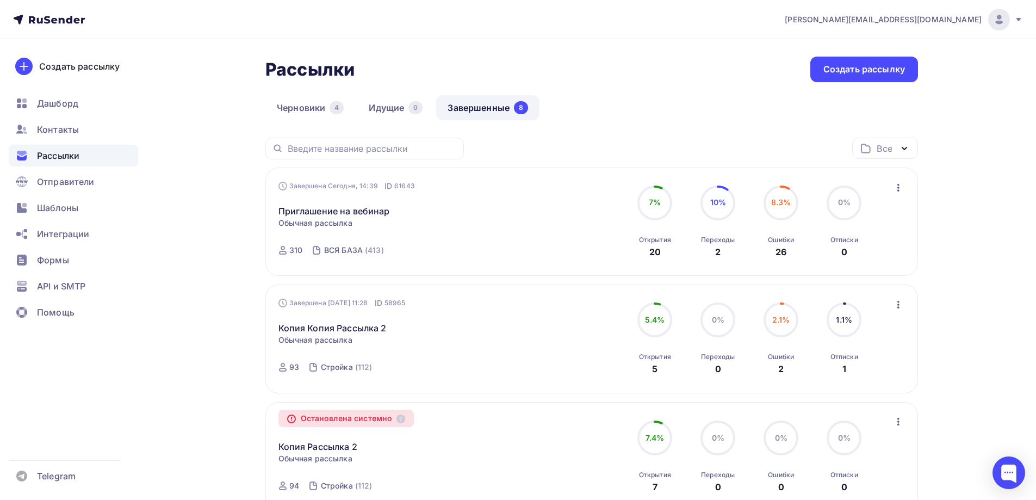
drag, startPoint x: 718, startPoint y: 201, endPoint x: 813, endPoint y: 208, distance: 95.4
click at [718, 201] on span "10%" at bounding box center [718, 201] width 16 height 9
click at [675, 137] on div "Черновики 4 Идущие 0 Завершенные 8" at bounding box center [591, 116] width 653 height 42
click at [53, 185] on span "Отправители" at bounding box center [66, 181] width 58 height 13
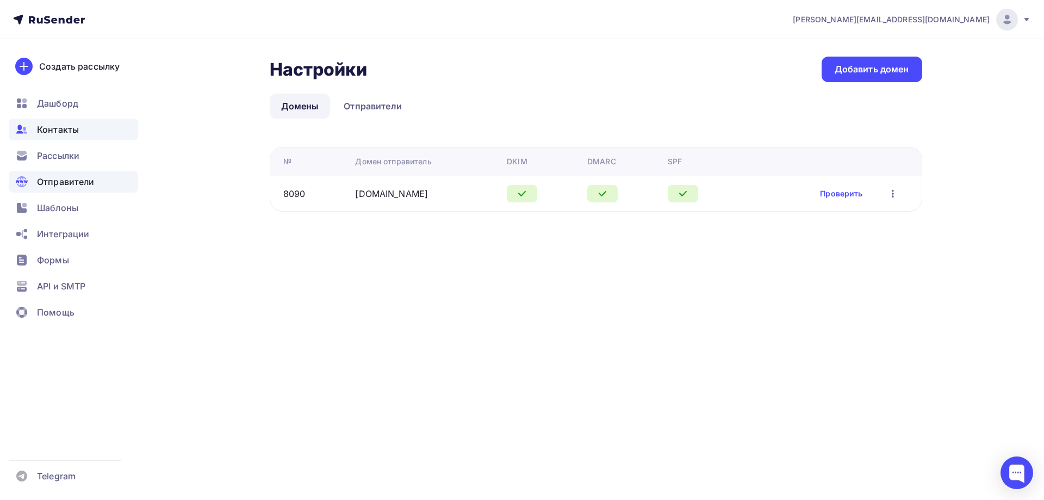
click at [56, 127] on span "Контакты" at bounding box center [58, 129] width 42 height 13
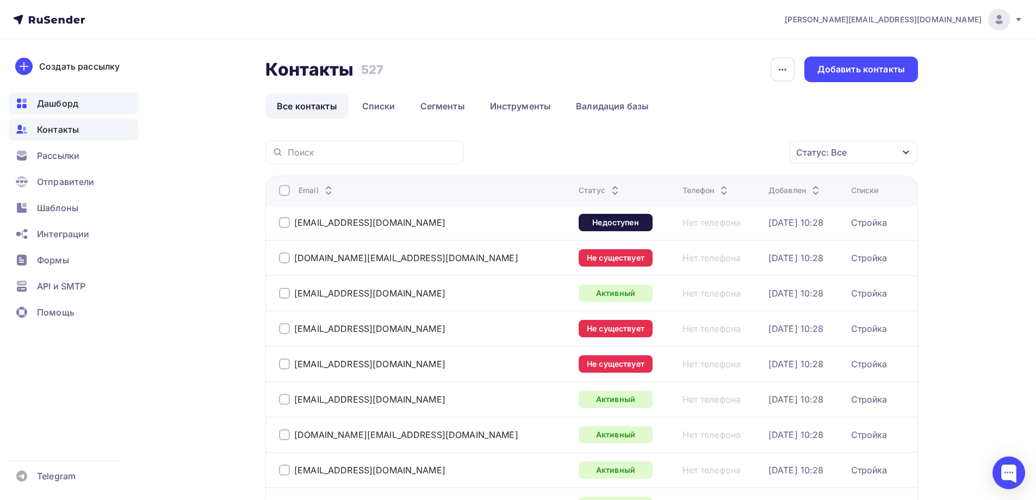
click at [64, 98] on span "Дашборд" at bounding box center [57, 103] width 41 height 13
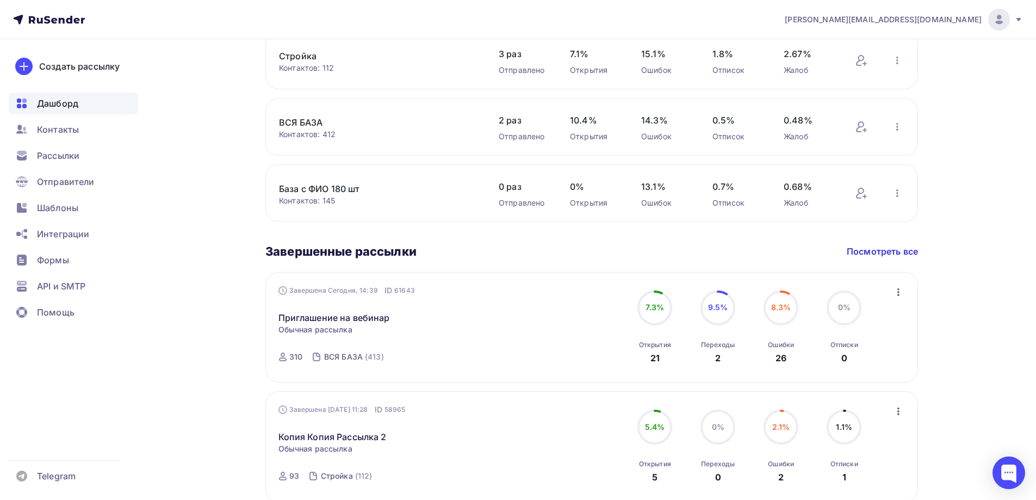
scroll to position [435, 0]
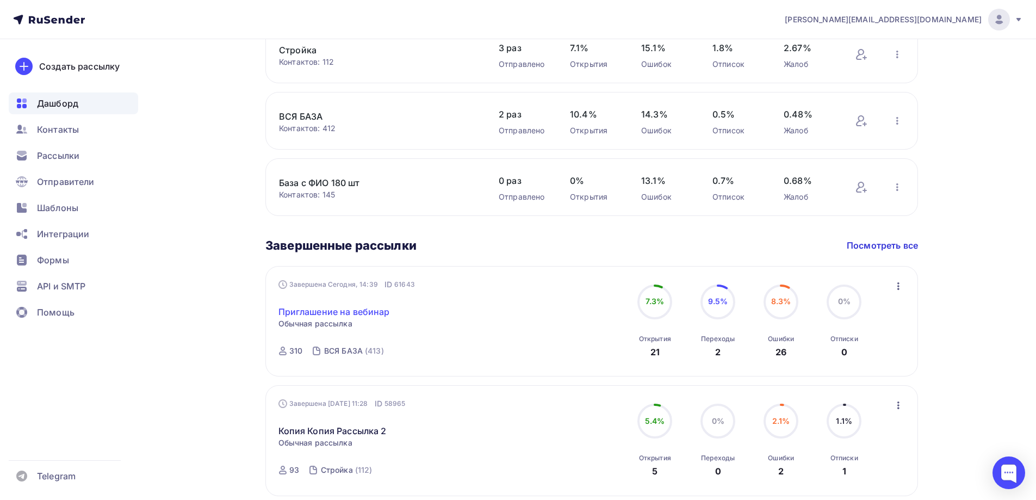
click at [318, 310] on link "Приглашение на вебинар" at bounding box center [333, 311] width 111 height 13
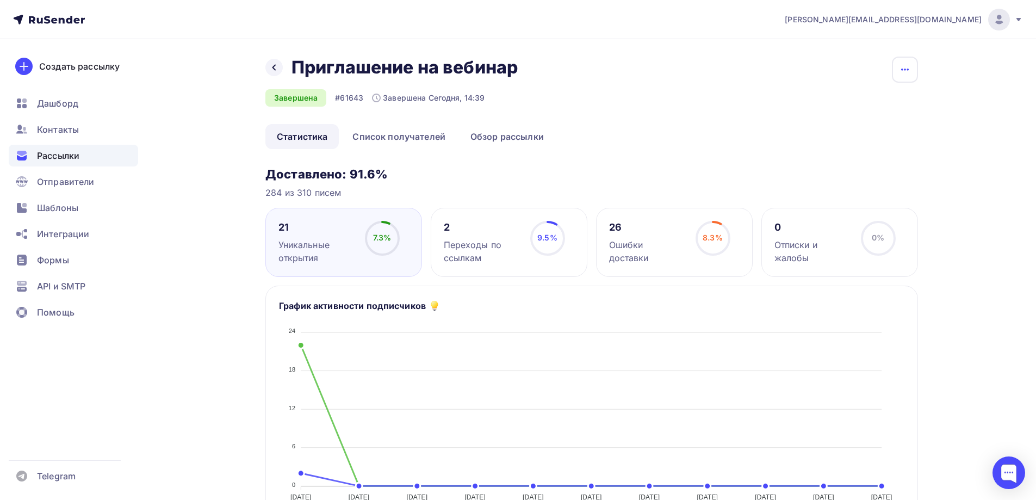
click at [901, 78] on button "button" at bounding box center [905, 70] width 26 height 26
click at [873, 103] on div "Копировать" at bounding box center [863, 103] width 104 height 13
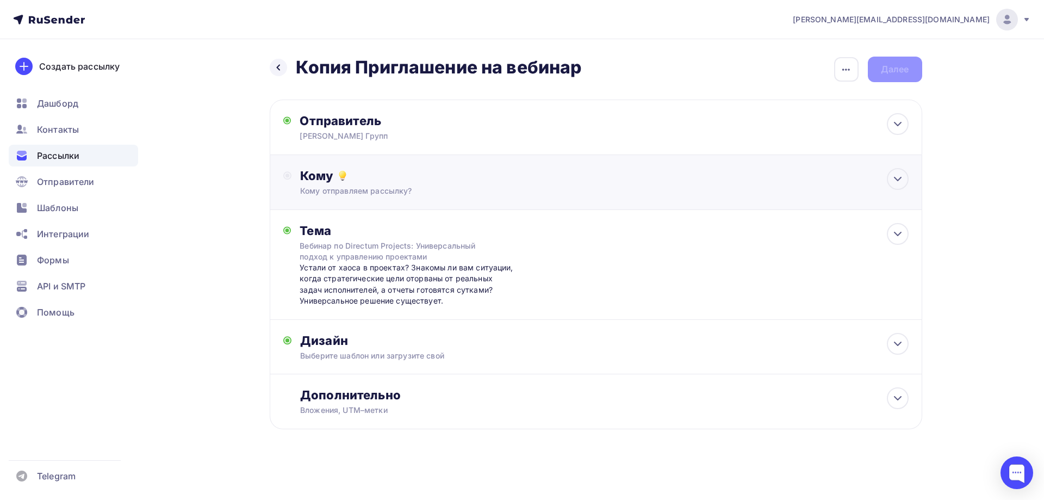
click at [465, 191] on div "Кому отправляем рассылку?" at bounding box center [574, 190] width 548 height 11
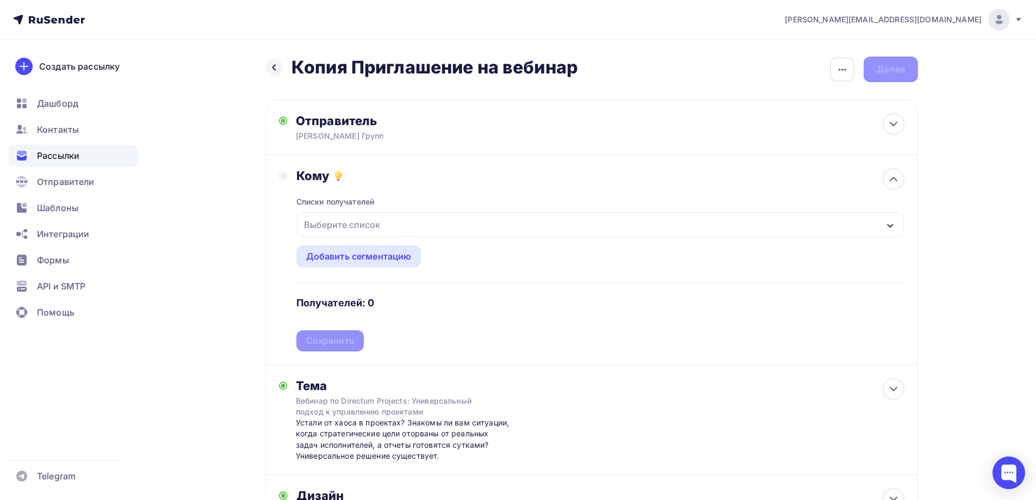
click at [412, 218] on div "Выберите список" at bounding box center [600, 224] width 607 height 25
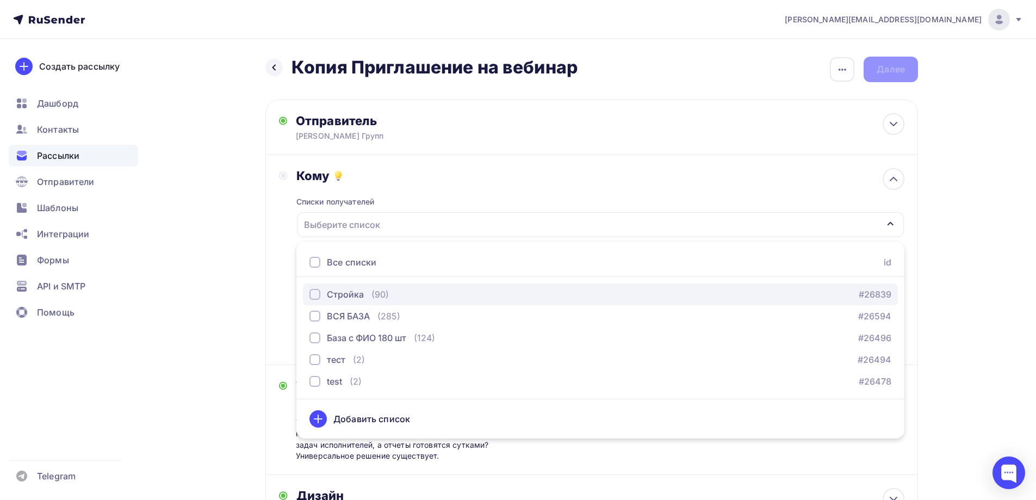
click at [352, 295] on div "Стройка" at bounding box center [345, 294] width 37 height 13
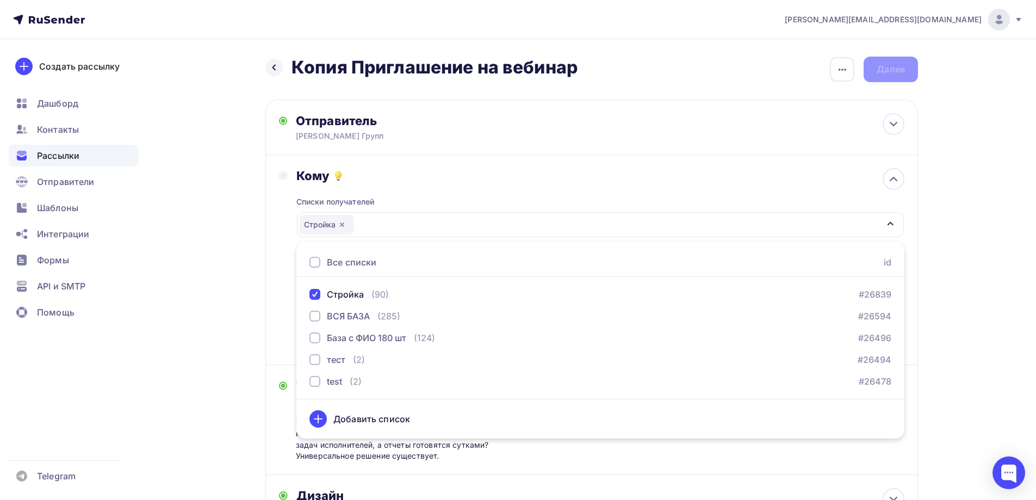
drag, startPoint x: 147, startPoint y: 180, endPoint x: 155, endPoint y: 183, distance: 8.1
click at [154, 183] on div "Назад Копия Приглашение на вебинар Копия Приглашение на вебинар Закончить позже…" at bounding box center [517, 346] width 891 height 615
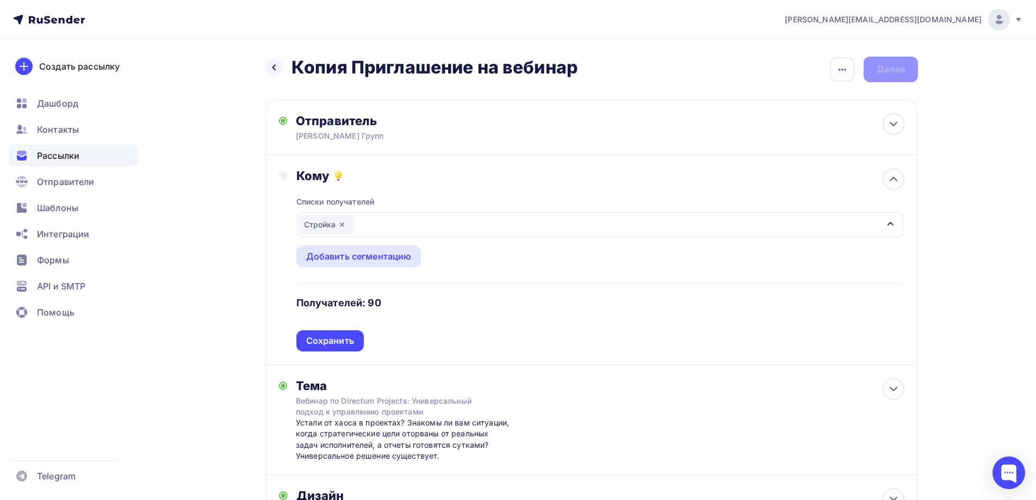
click at [440, 216] on div "Стройка" at bounding box center [600, 224] width 607 height 25
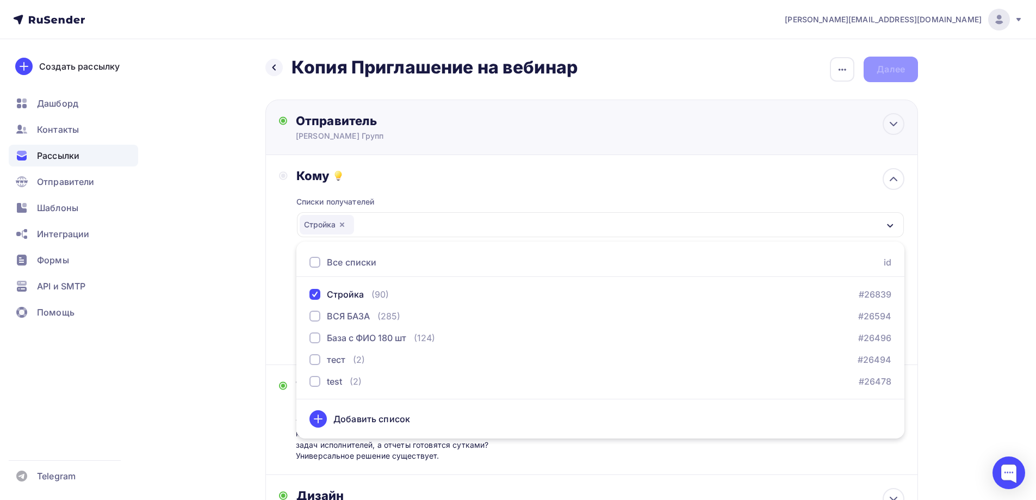
click at [533, 141] on div "Отправитель СТАРКОВ Групп Email * agabekyan@starkovgrp.ru sales@starkovgrp.ru a…" at bounding box center [591, 127] width 653 height 55
type input "СТАРКОВ Групп"
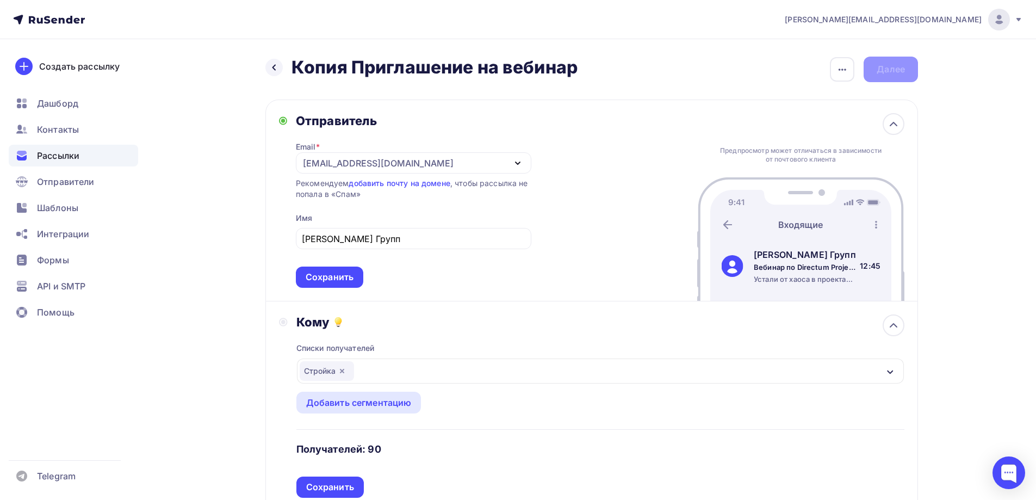
click at [533, 142] on div "Отправитель Email * sales@starkovgrp.ru sales@starkovgrp.ru agabekyan@starkovgr…" at bounding box center [591, 201] width 653 height 202
click at [594, 119] on div "Отправитель Email * sales@starkovgrp.ru sales@starkovgrp.ru agabekyan@starkovgr…" at bounding box center [591, 201] width 653 height 202
click at [1028, 184] on div "agabekyan@starkovgrp.ru Аккаунт Тарифы Выйти Создать рассылку Дашборд Контакты …" at bounding box center [518, 400] width 1036 height 801
click at [895, 125] on icon at bounding box center [893, 123] width 13 height 13
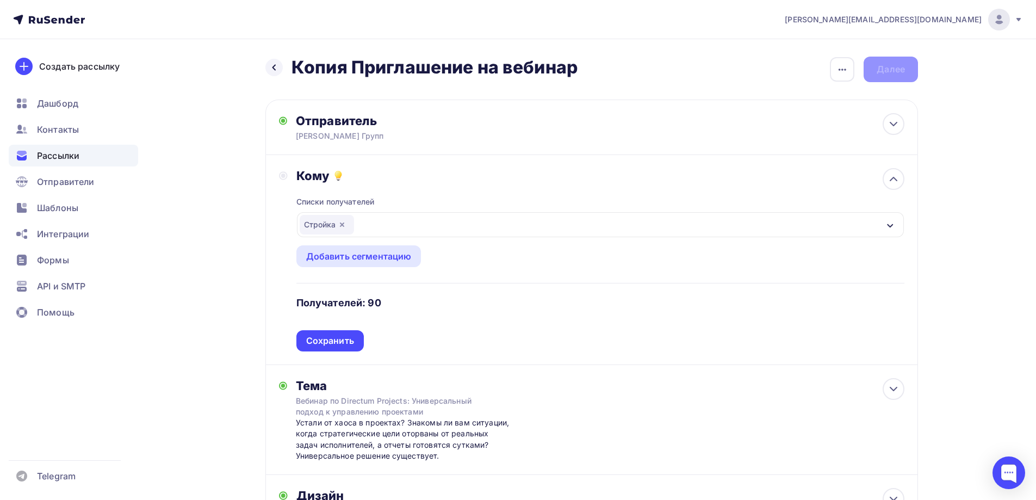
drag, startPoint x: 895, startPoint y: 181, endPoint x: 875, endPoint y: 181, distance: 19.6
click at [894, 181] on icon at bounding box center [893, 178] width 13 height 13
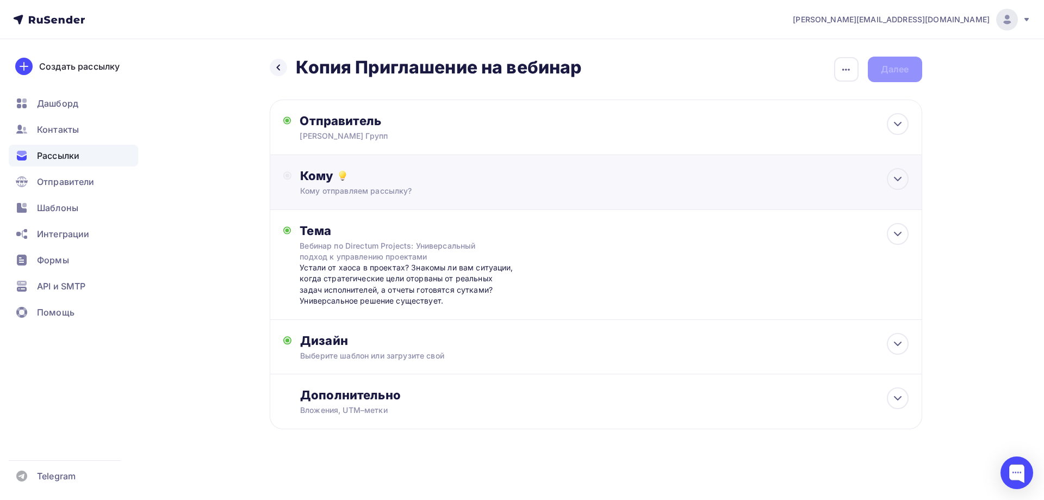
click at [460, 195] on div "Кому отправляем рассылку?" at bounding box center [574, 190] width 548 height 11
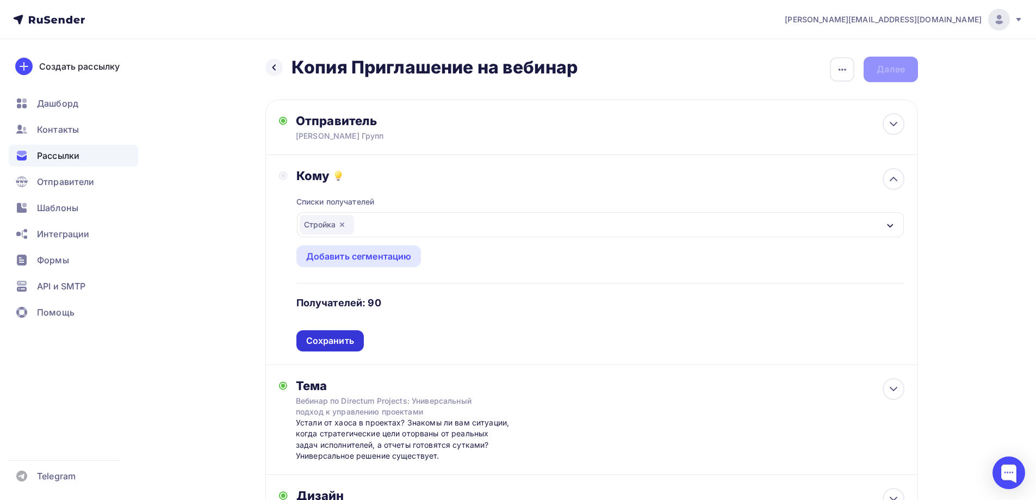
click at [336, 346] on div "Сохранить" at bounding box center [329, 340] width 67 height 21
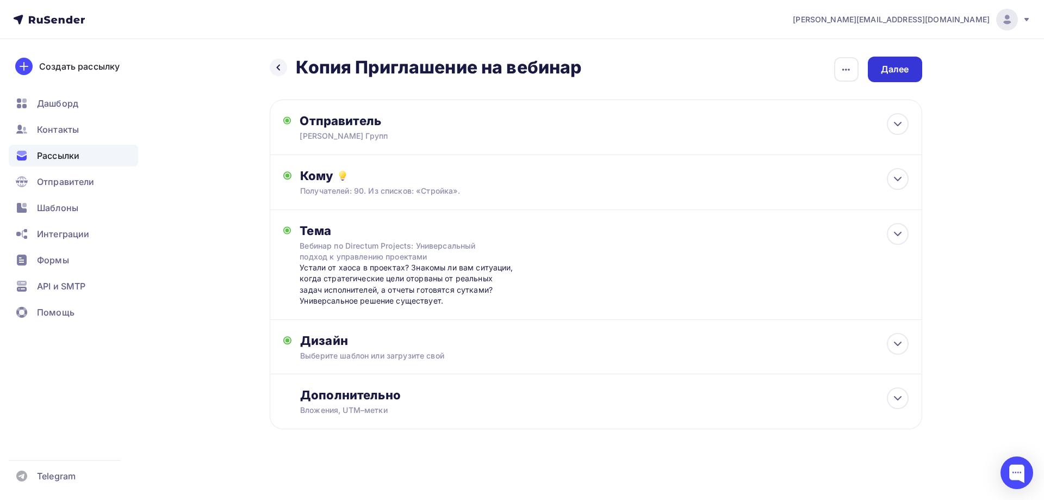
click at [909, 71] on div "Далее" at bounding box center [895, 70] width 54 height 26
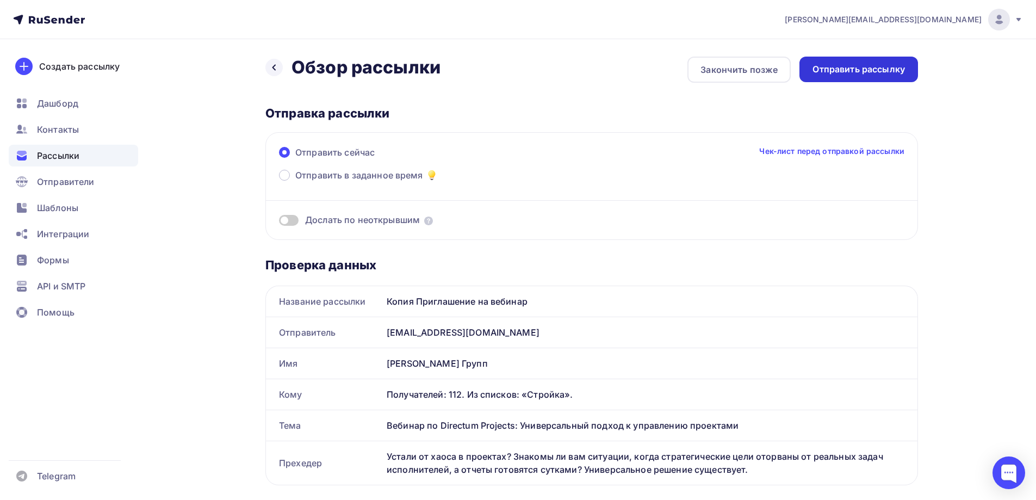
click at [853, 73] on div "Отправить рассылку" at bounding box center [858, 69] width 92 height 13
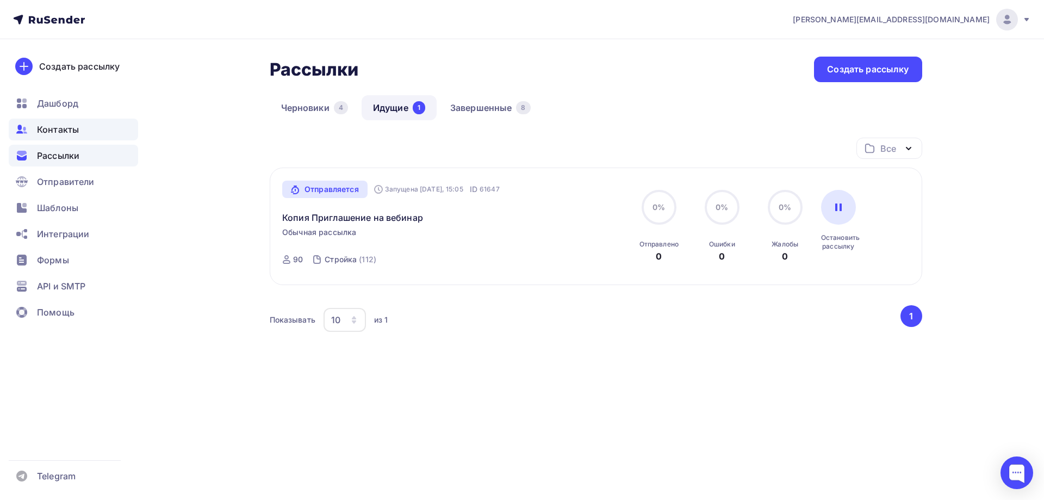
click at [63, 131] on span "Контакты" at bounding box center [58, 129] width 42 height 13
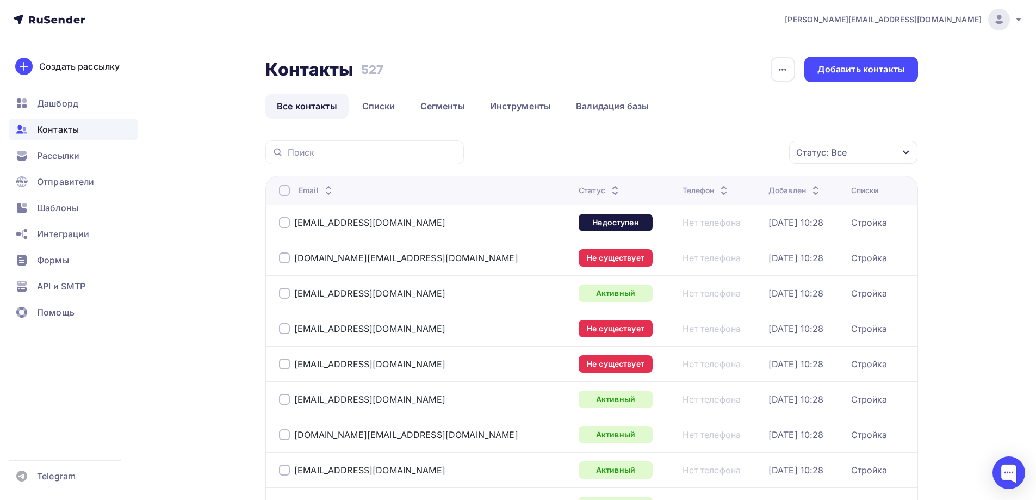
click at [59, 16] on icon at bounding box center [49, 19] width 72 height 13
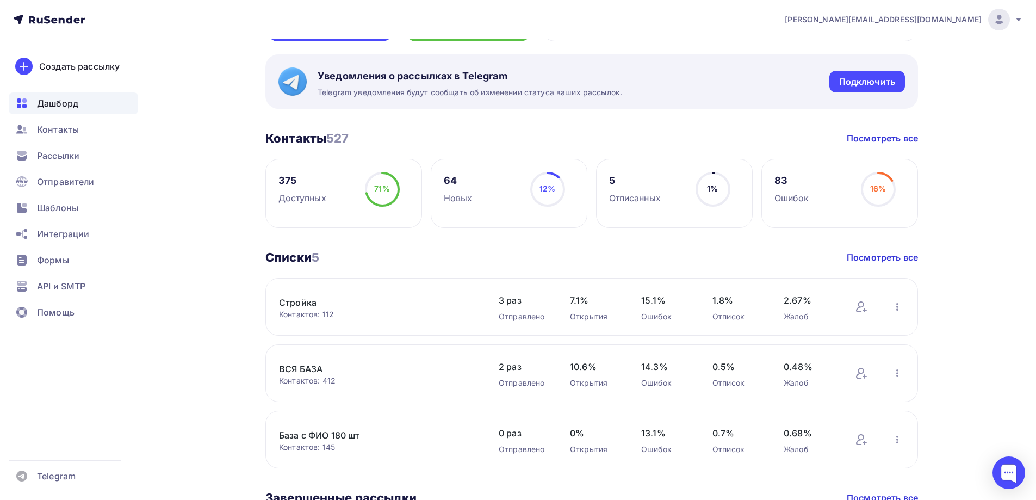
scroll to position [163, 0]
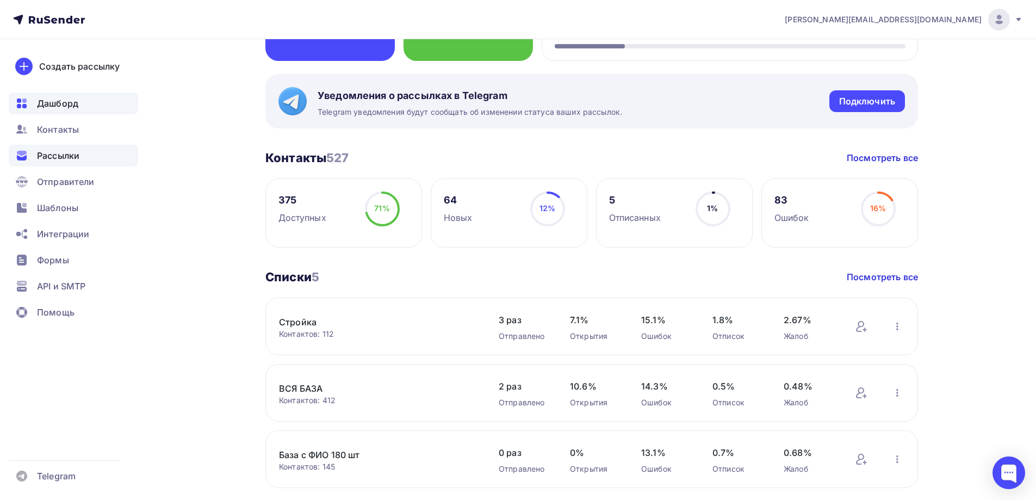
click at [61, 157] on span "Рассылки" at bounding box center [58, 155] width 42 height 13
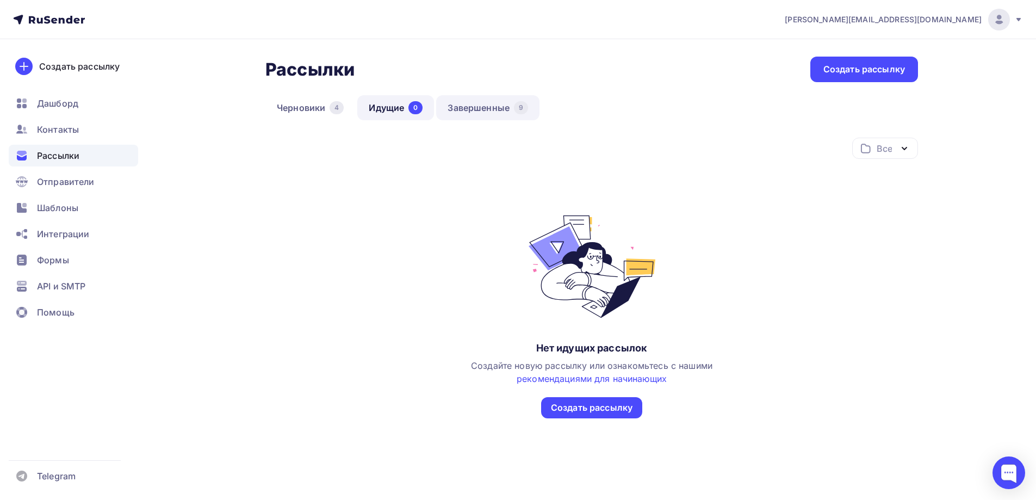
click at [487, 101] on link "Завершенные 9" at bounding box center [487, 107] width 103 height 25
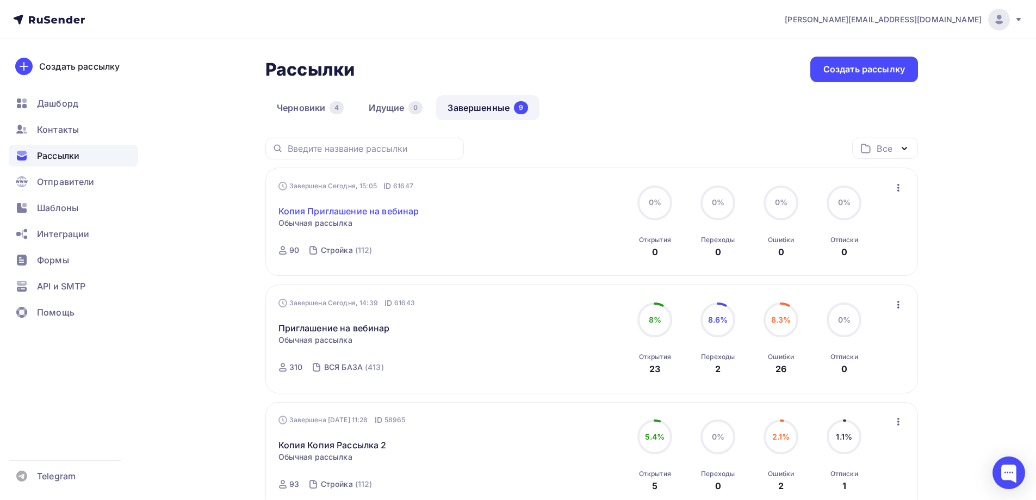
click at [384, 209] on link "Копия Приглашение на вебинар" at bounding box center [348, 210] width 141 height 13
click at [375, 330] on link "Приглашение на вебинар" at bounding box center [333, 327] width 111 height 13
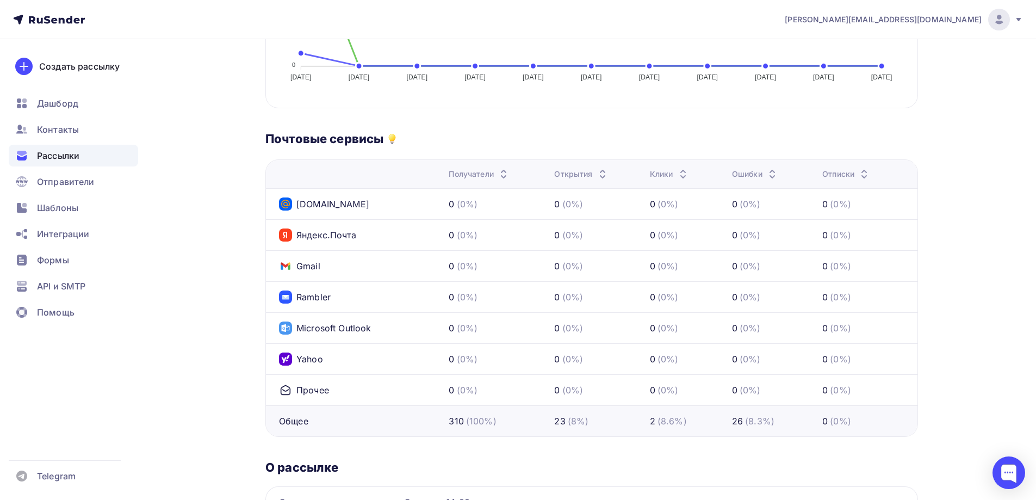
scroll to position [543, 0]
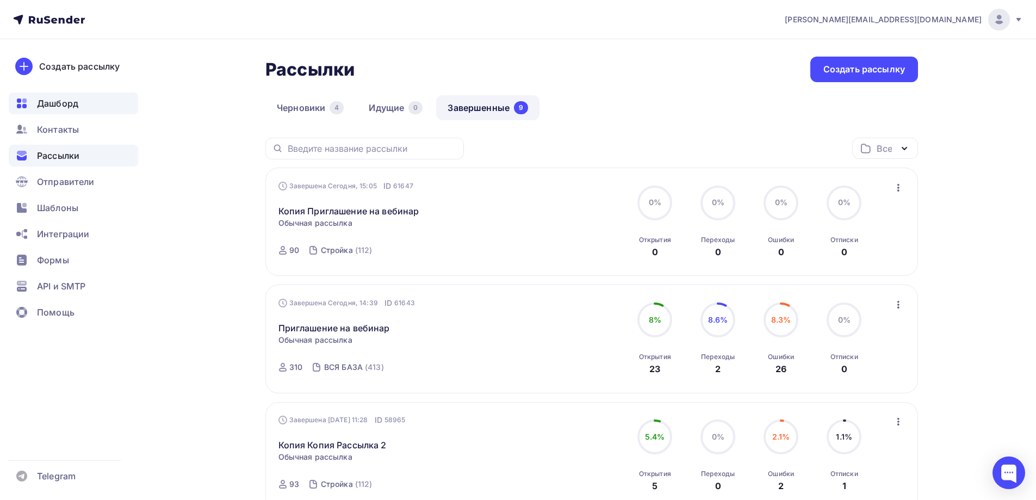
click at [65, 105] on span "Дашборд" at bounding box center [57, 103] width 41 height 13
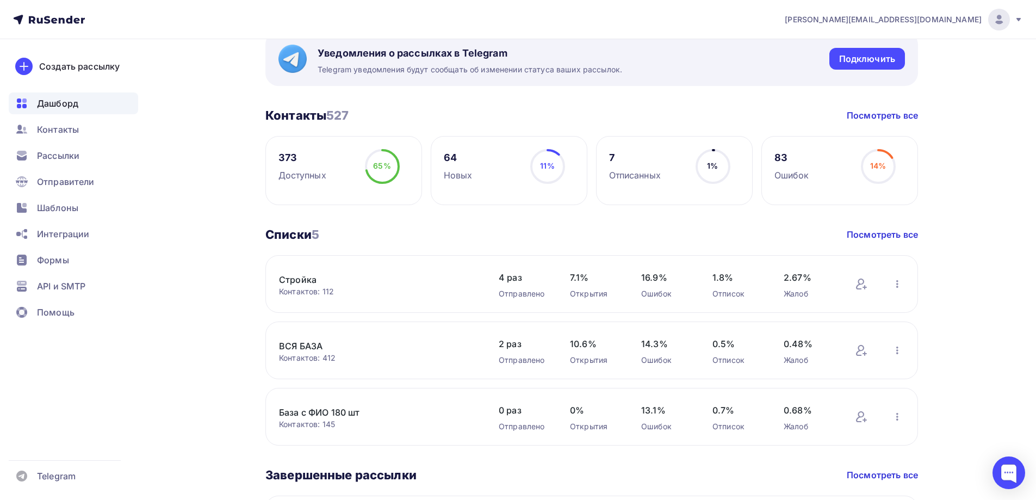
scroll to position [272, 0]
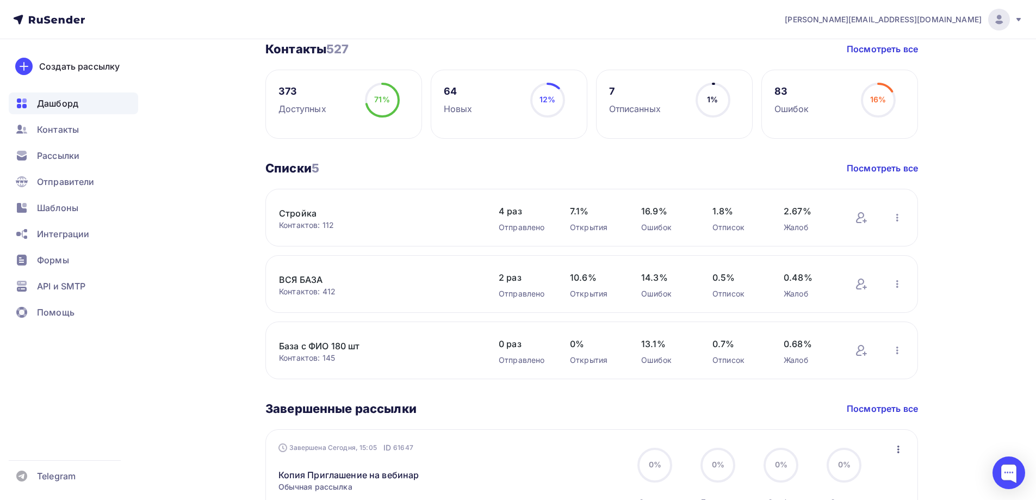
click at [309, 213] on link "Стройка" at bounding box center [371, 213] width 185 height 13
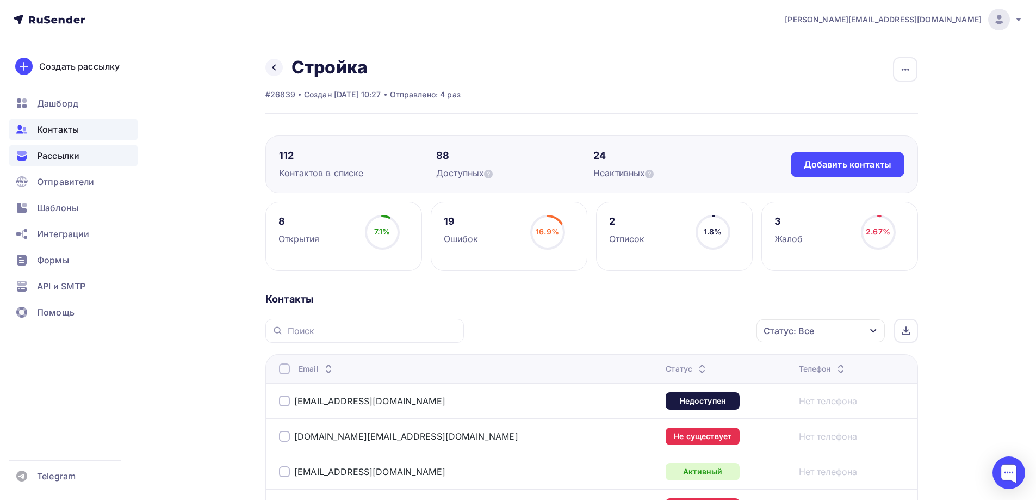
click at [61, 159] on span "Рассылки" at bounding box center [58, 155] width 42 height 13
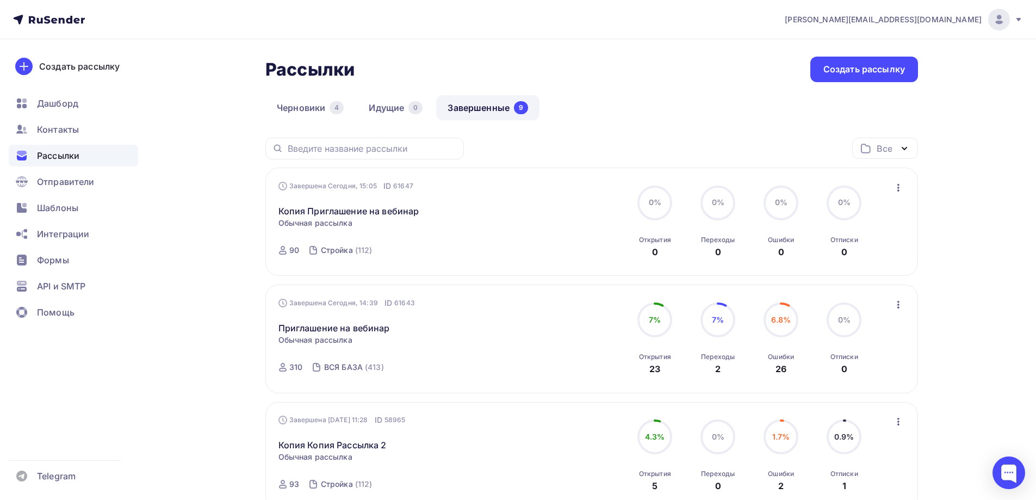
click at [463, 116] on link "Завершенные 9" at bounding box center [487, 107] width 103 height 25
click at [386, 214] on link "Копия Приглашение на вебинар" at bounding box center [348, 210] width 141 height 13
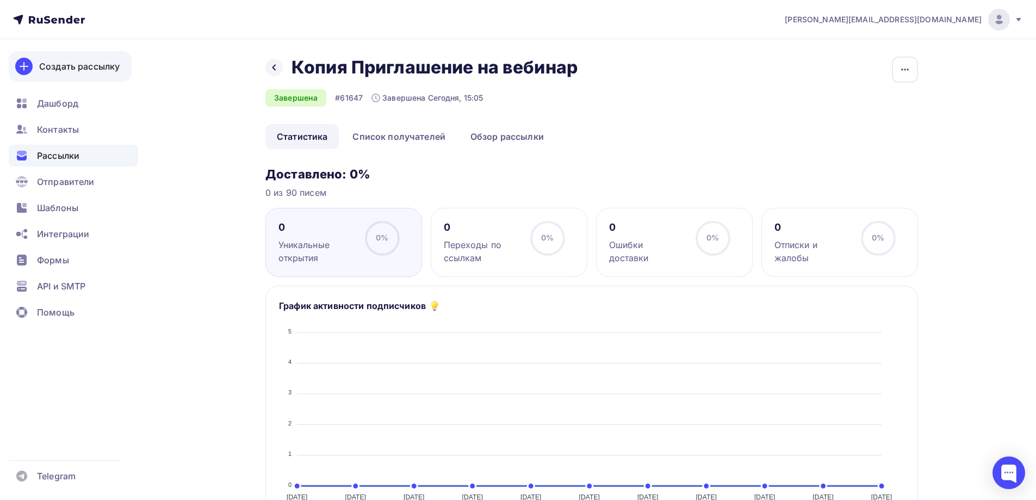
click at [65, 67] on div "Создать рассылку" at bounding box center [79, 66] width 80 height 13
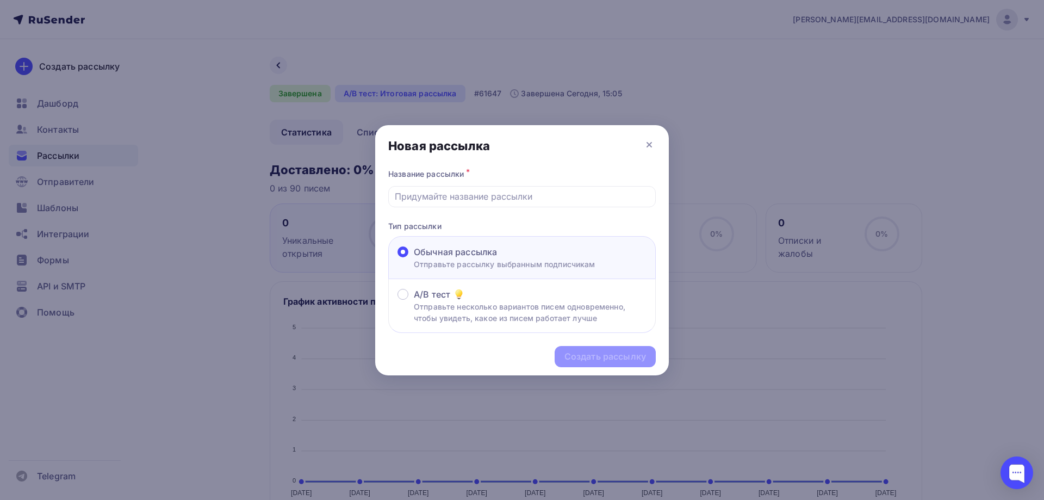
click at [52, 23] on div at bounding box center [522, 250] width 1044 height 500
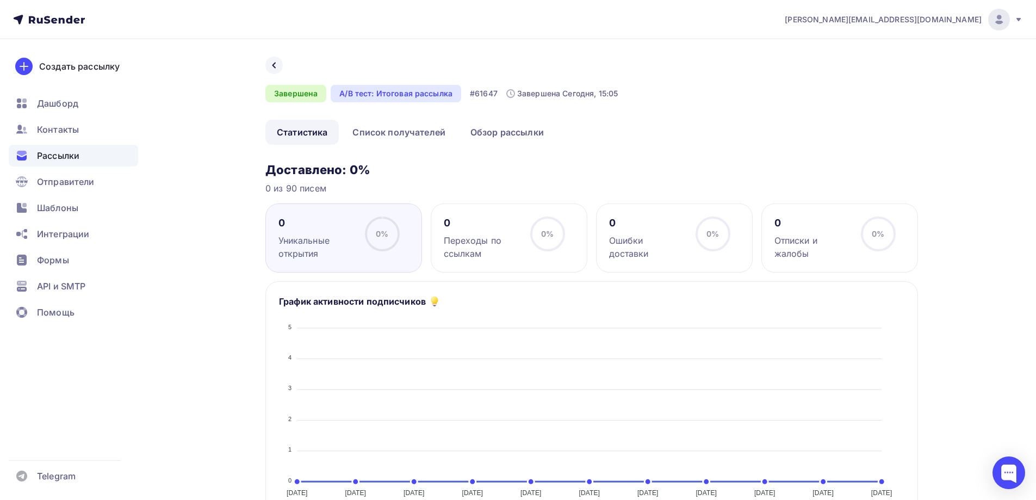
click at [277, 63] on icon at bounding box center [274, 65] width 9 height 9
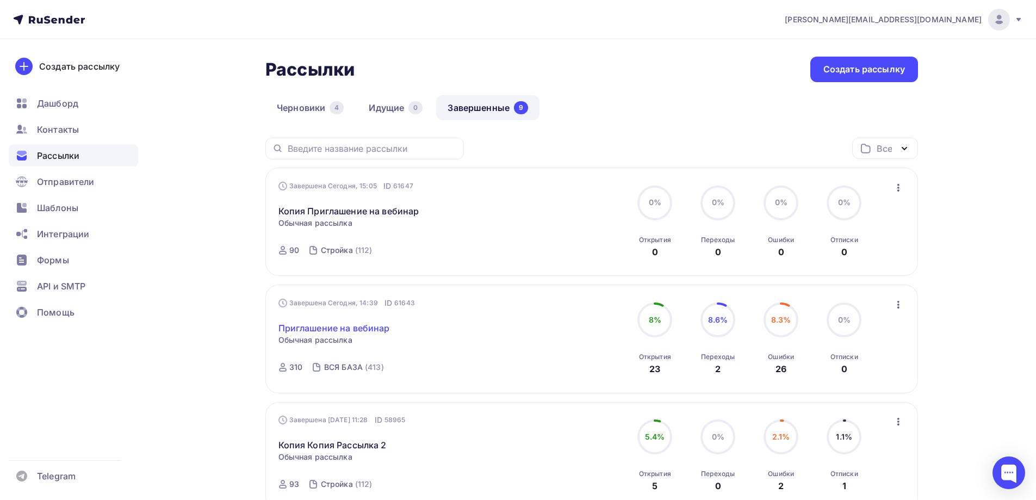
click at [322, 328] on link "Приглашение на вебинар" at bounding box center [333, 327] width 111 height 13
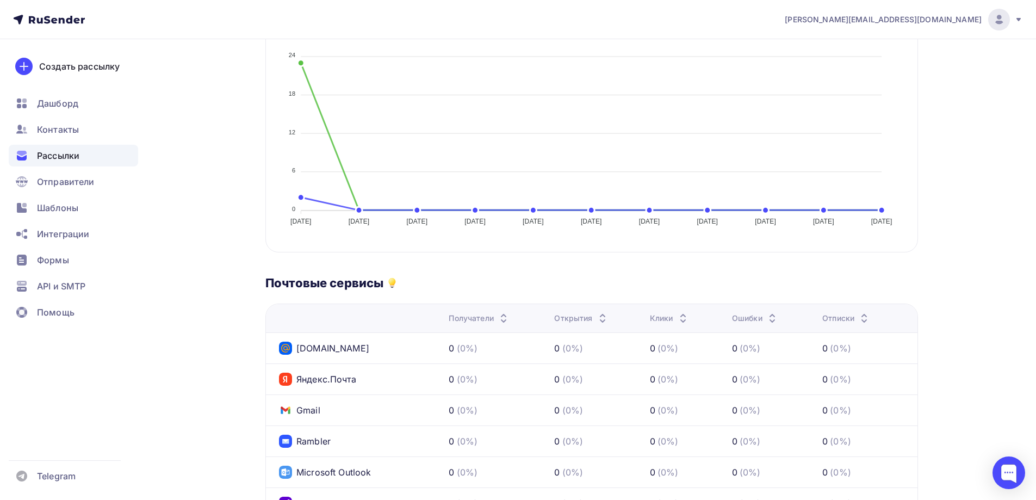
scroll to position [272, 0]
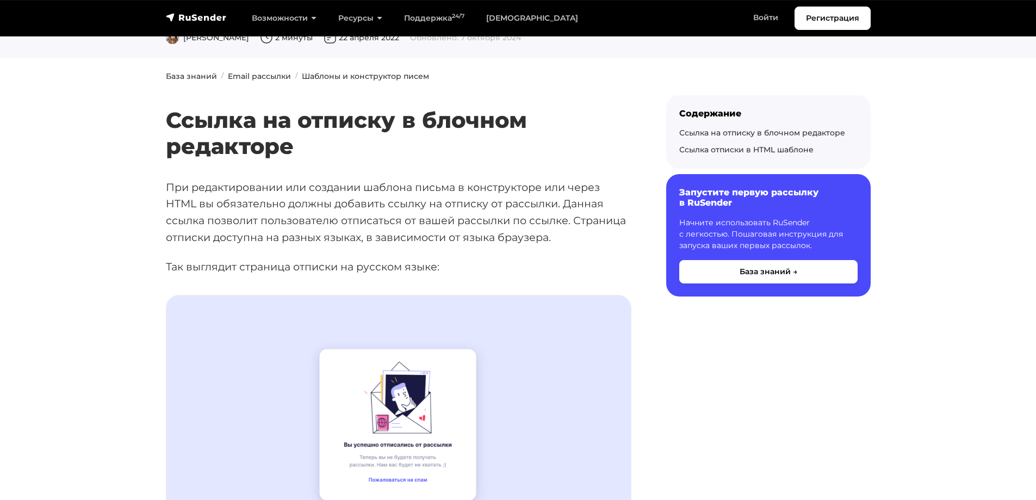
scroll to position [109, 0]
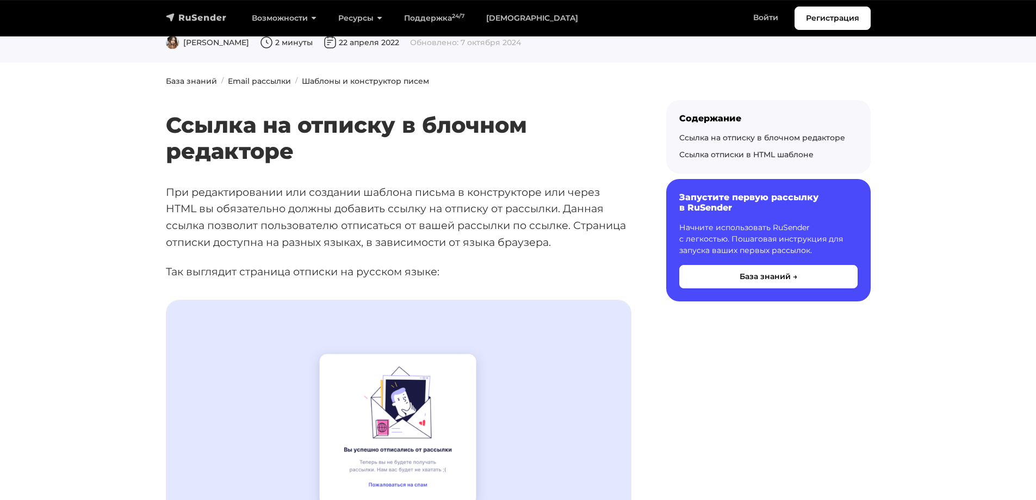
drag, startPoint x: 190, startPoint y: 22, endPoint x: 191, endPoint y: 16, distance: 6.1
click at [190, 21] on img "navbar" at bounding box center [196, 17] width 61 height 11
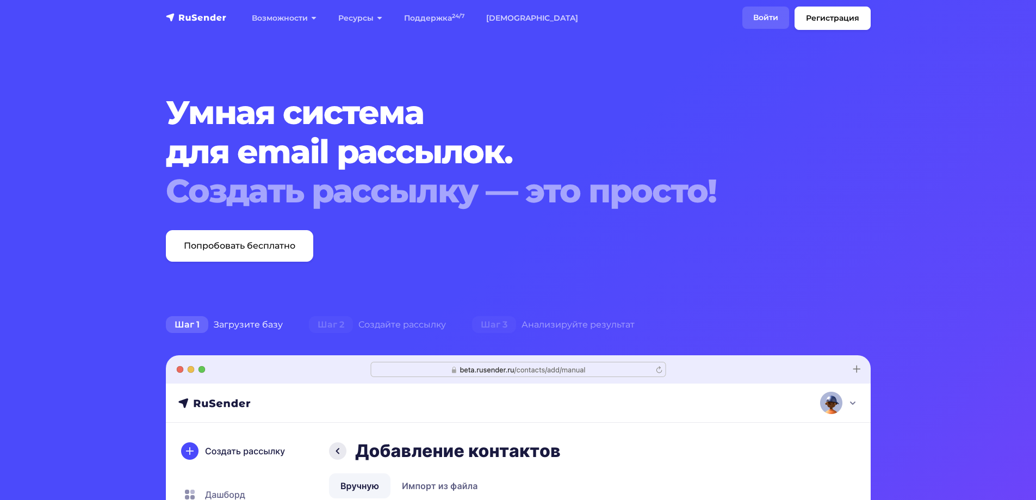
click at [765, 18] on link "Войти" at bounding box center [765, 18] width 47 height 22
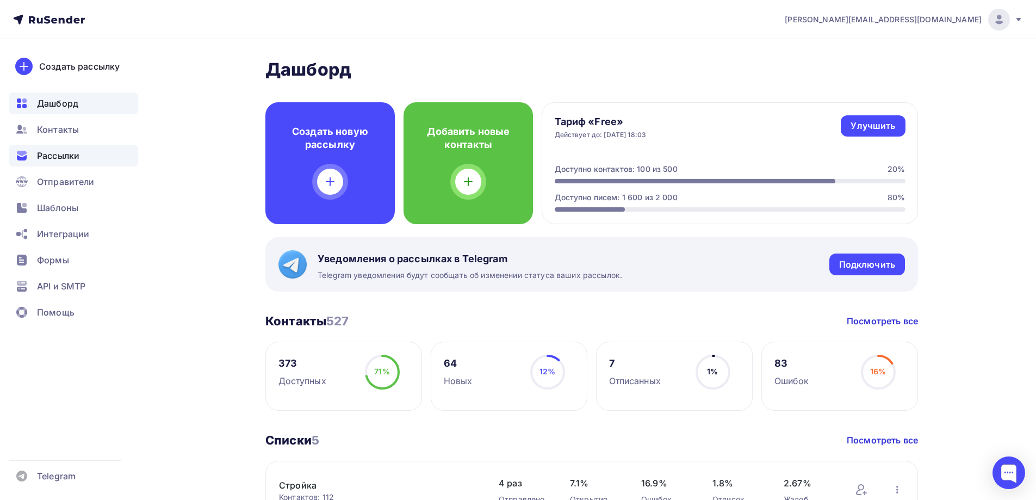
click at [39, 147] on div "Рассылки" at bounding box center [73, 156] width 129 height 22
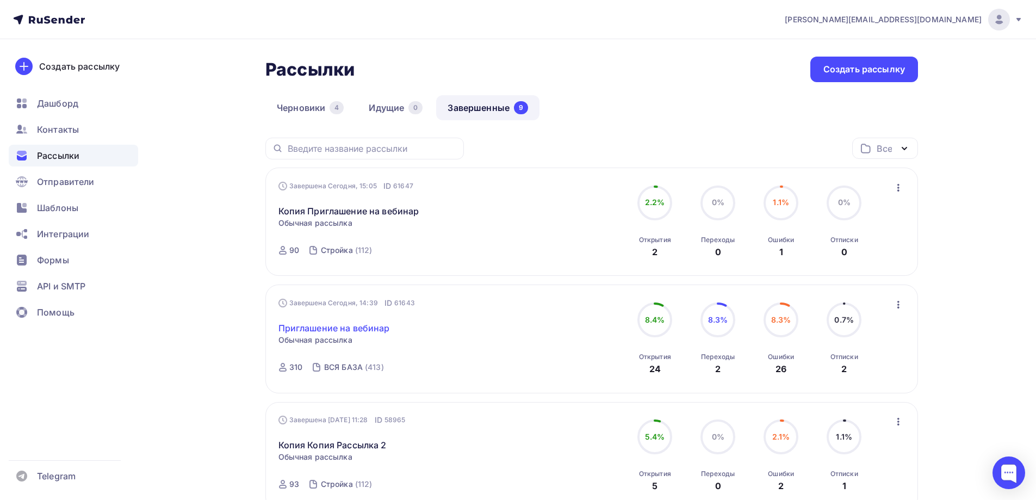
click at [352, 326] on link "Приглашение на вебинар" at bounding box center [333, 327] width 111 height 13
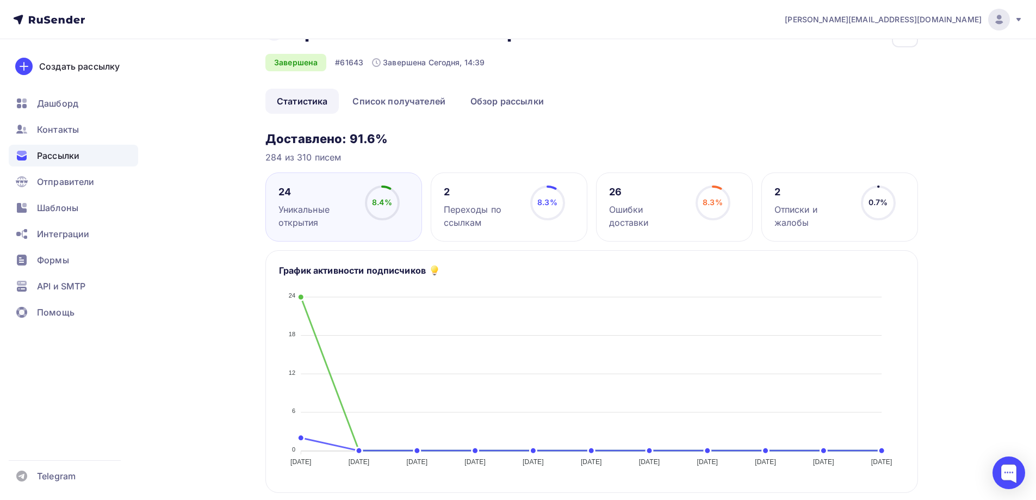
scroll to position [54, 0]
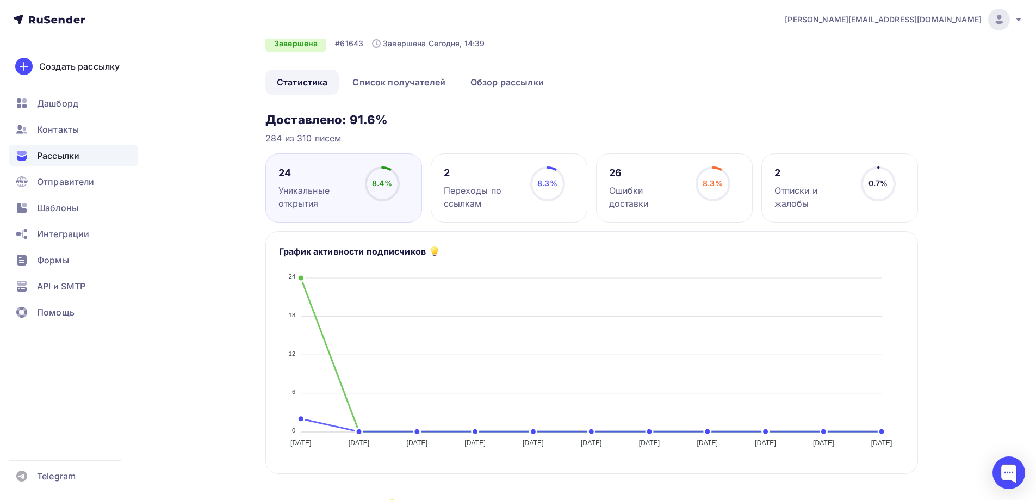
click at [805, 190] on div "Отписки и жалобы" at bounding box center [812, 197] width 77 height 26
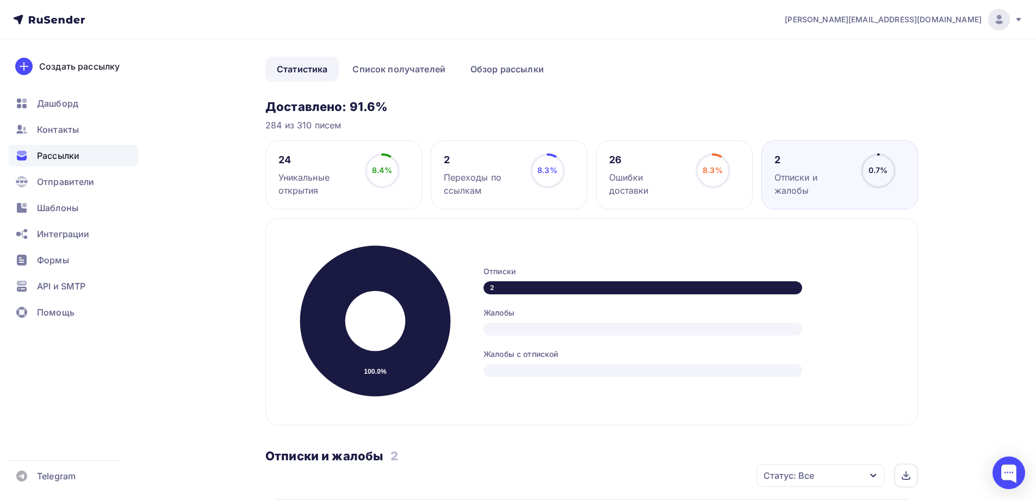
scroll to position [0, 0]
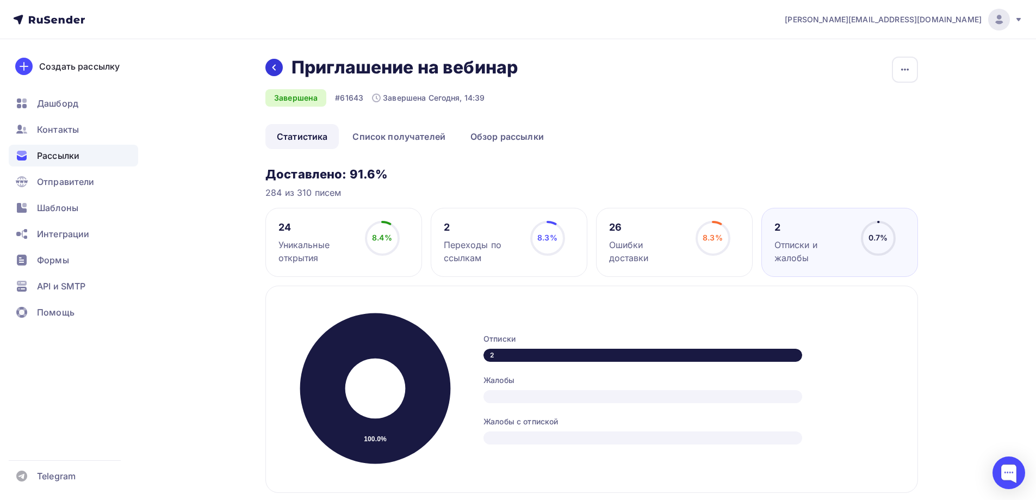
click at [276, 71] on icon at bounding box center [274, 67] width 9 height 9
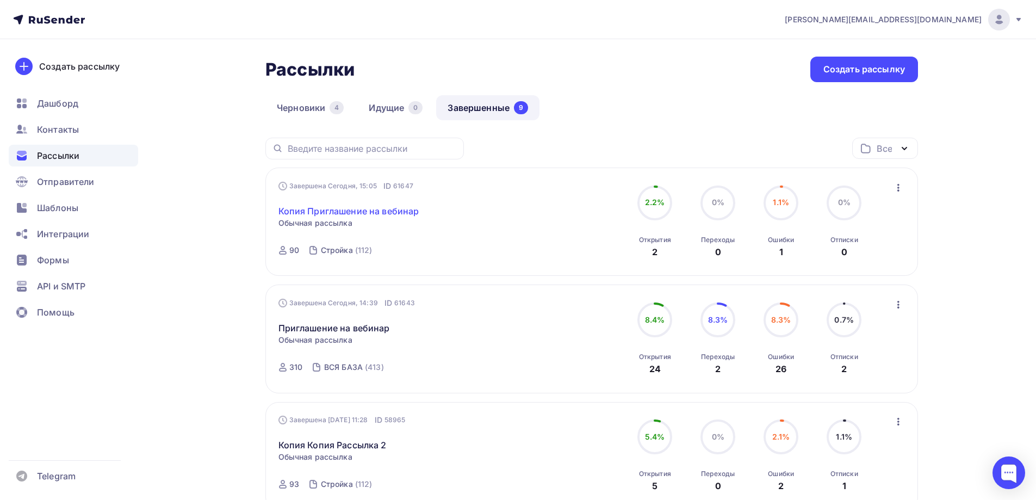
click at [372, 210] on link "Копия Приглашение на вебинар" at bounding box center [348, 210] width 141 height 13
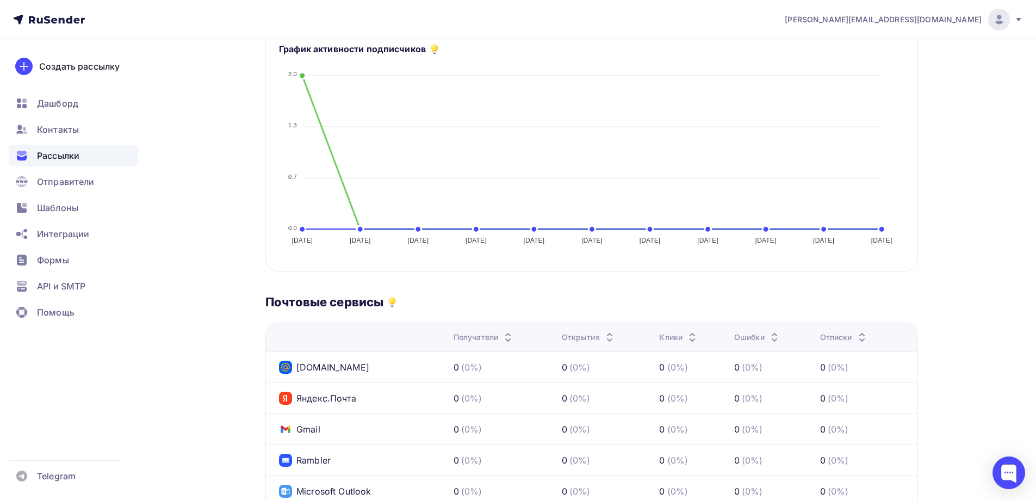
scroll to position [163, 0]
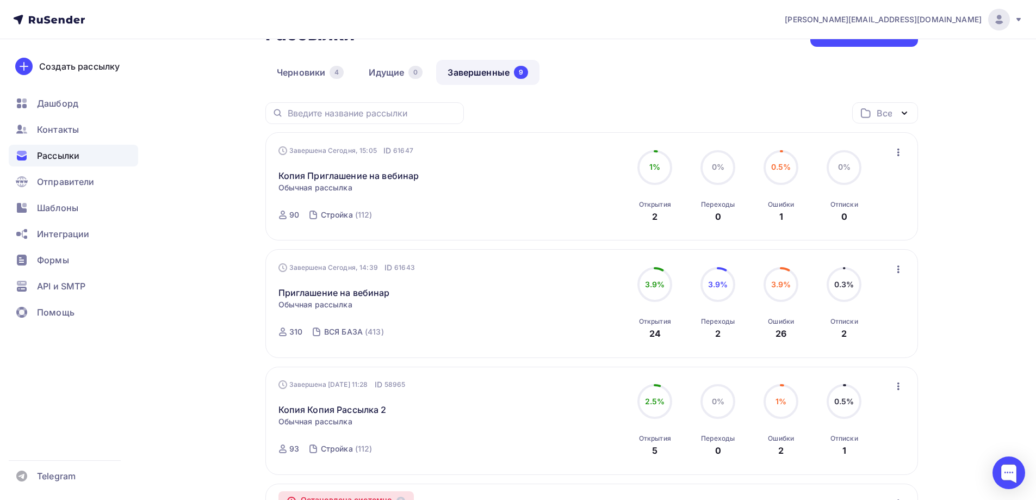
scroll to position [54, 0]
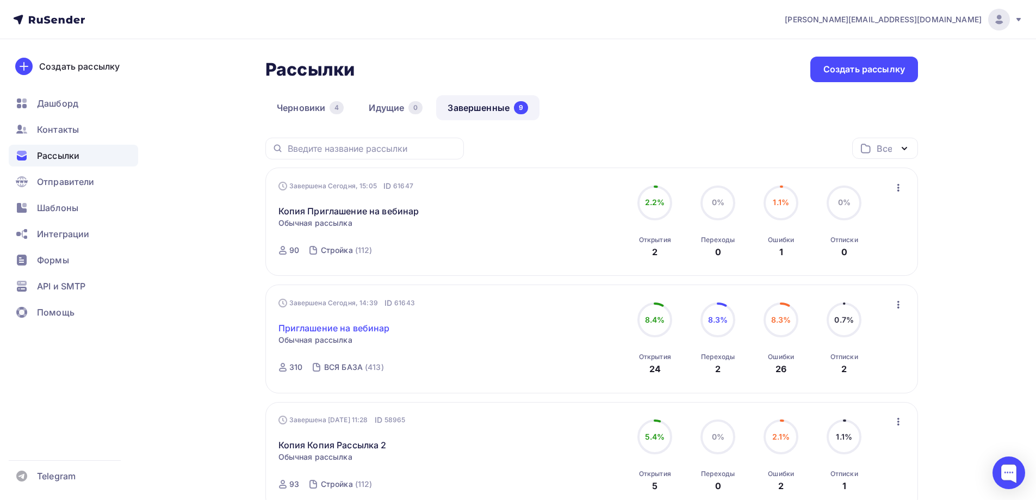
click at [329, 326] on link "Приглашение на вебинар" at bounding box center [333, 327] width 111 height 13
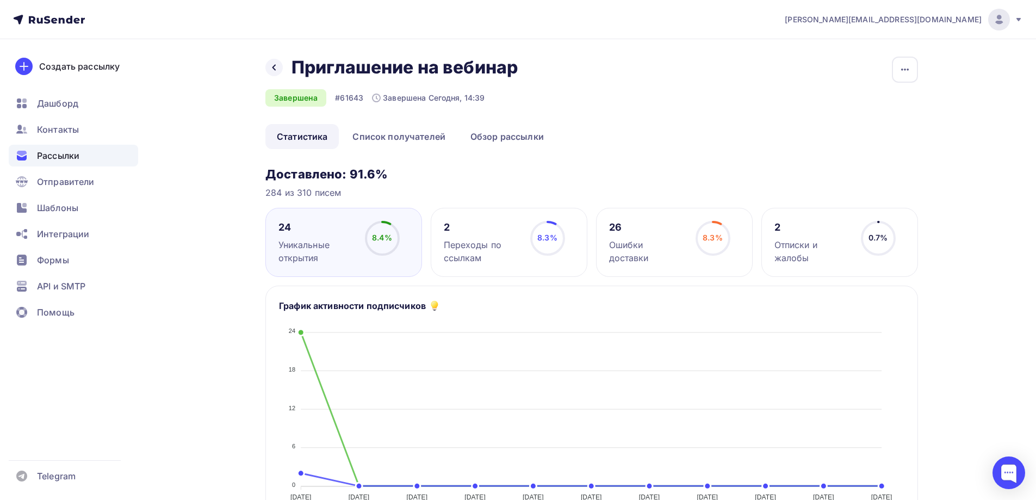
scroll to position [54, 0]
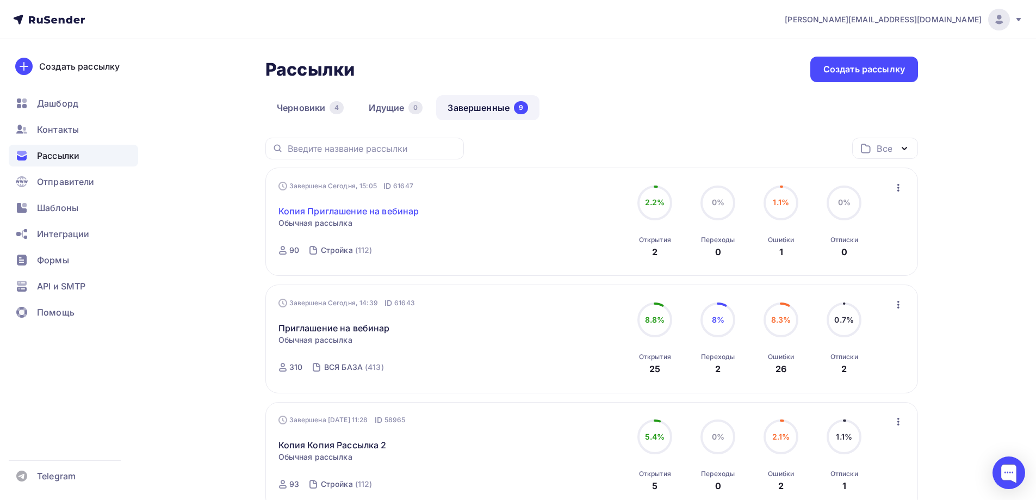
click at [356, 210] on link "Копия Приглашение на вебинар" at bounding box center [348, 210] width 141 height 13
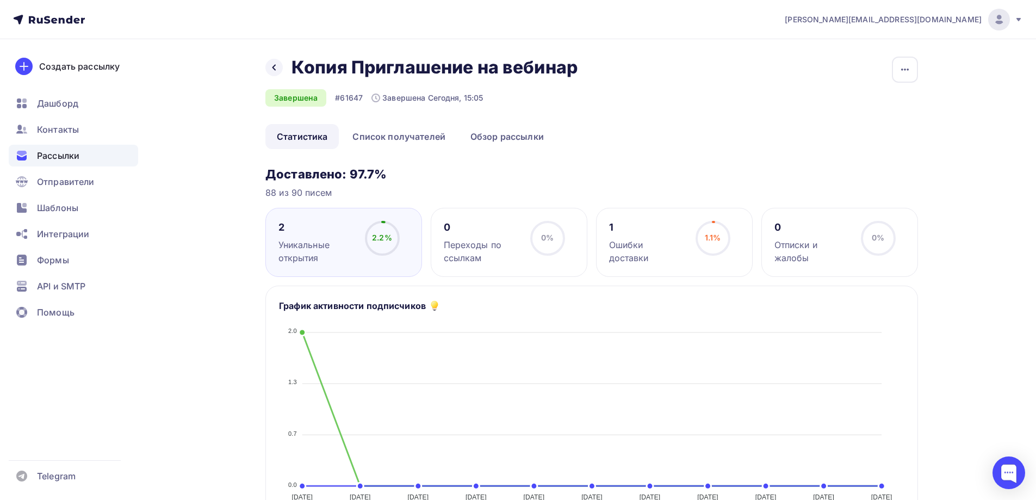
click at [40, 17] on icon at bounding box center [49, 19] width 72 height 13
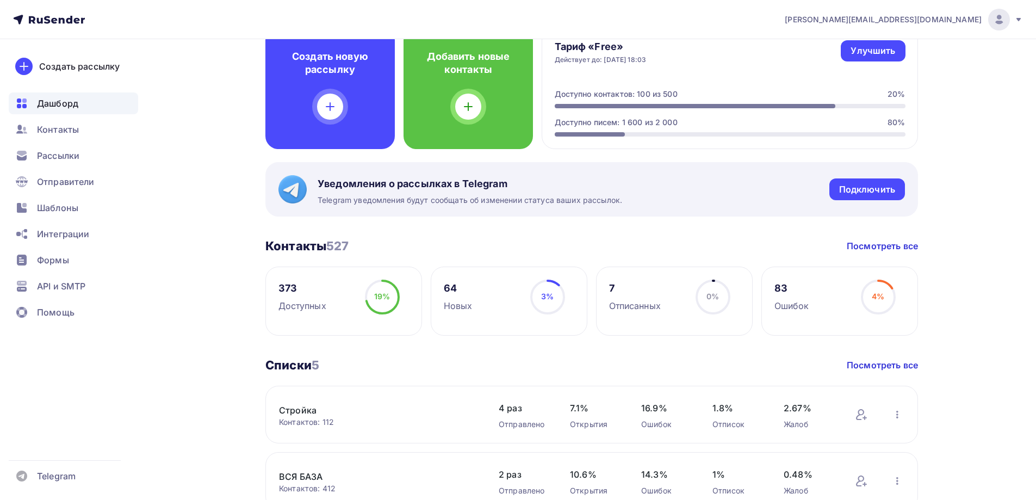
scroll to position [109, 0]
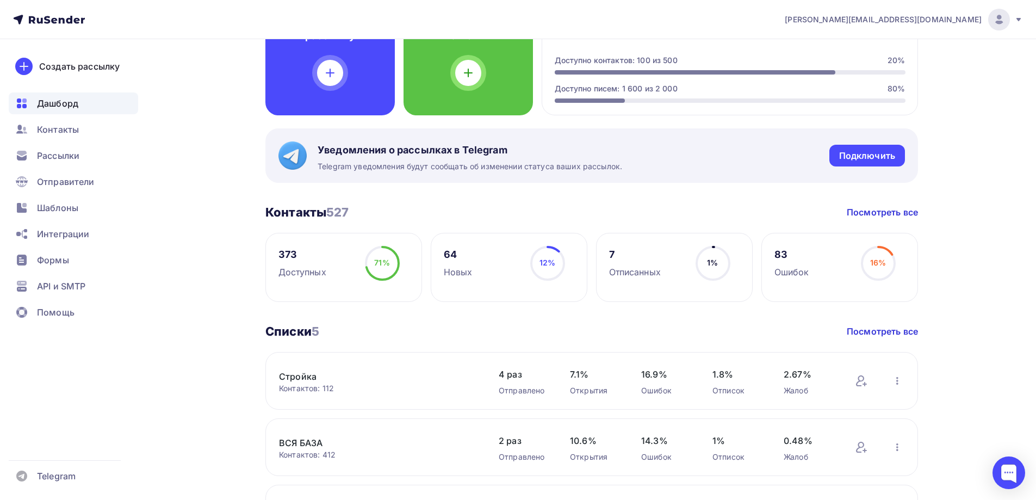
click at [289, 375] on link "Стройка" at bounding box center [371, 376] width 185 height 13
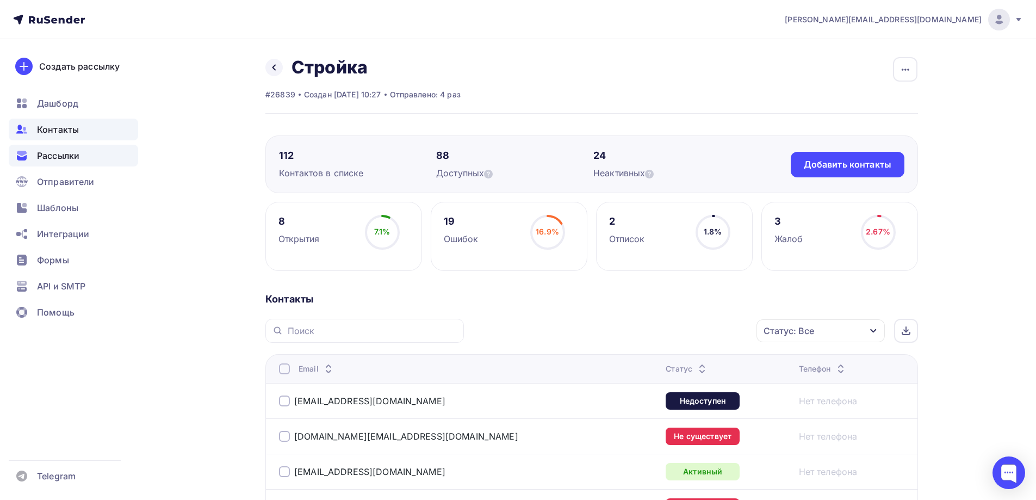
click at [69, 162] on span "Рассылки" at bounding box center [58, 155] width 42 height 13
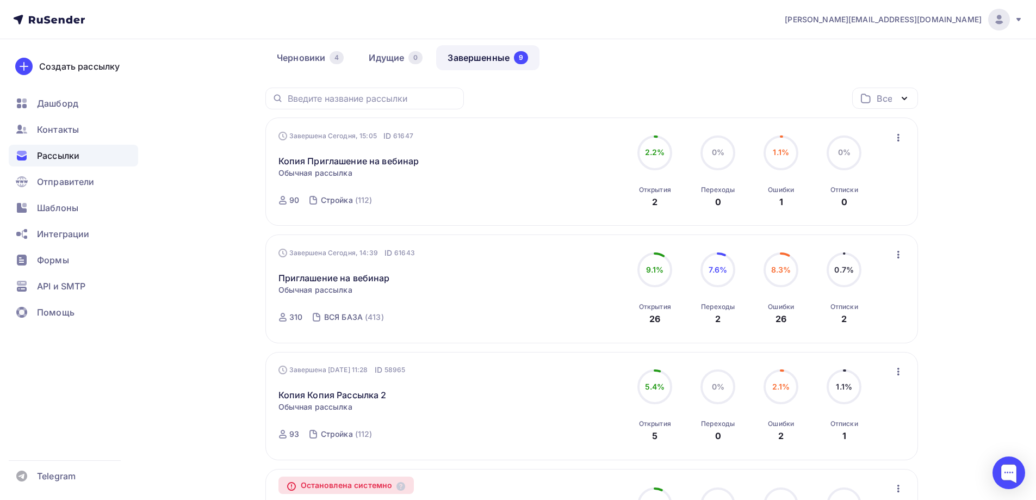
scroll to position [163, 0]
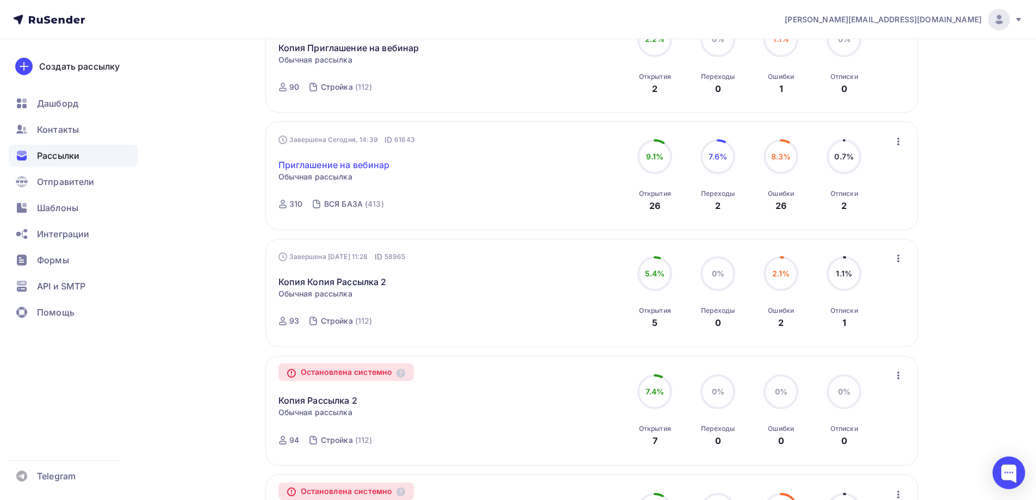
click at [347, 165] on link "Приглашение на вебинар" at bounding box center [333, 164] width 111 height 13
